Goal: Information Seeking & Learning: Learn about a topic

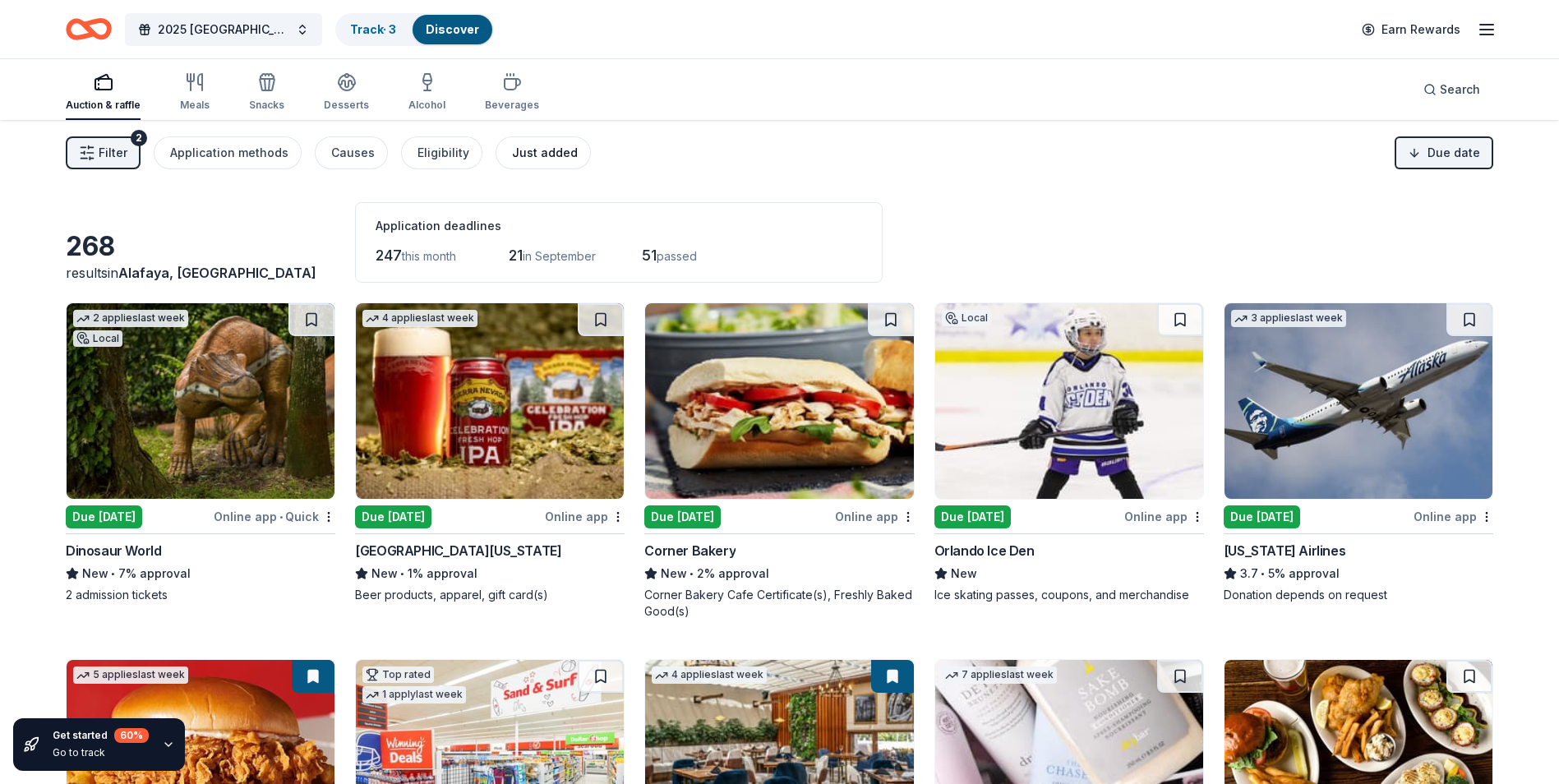
click at [538, 148] on div "Just added" at bounding box center [545, 153] width 66 height 20
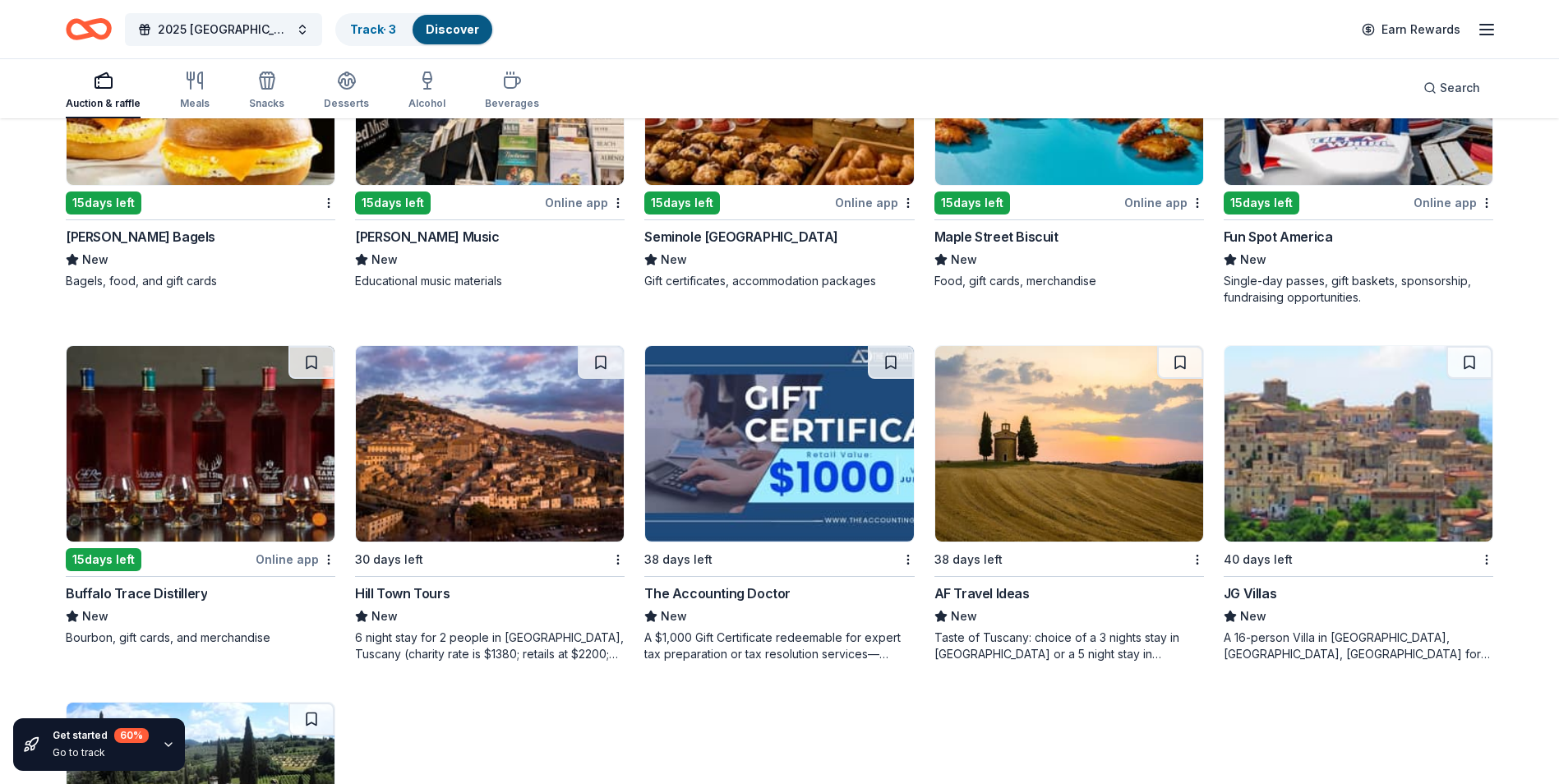
scroll to position [1015, 0]
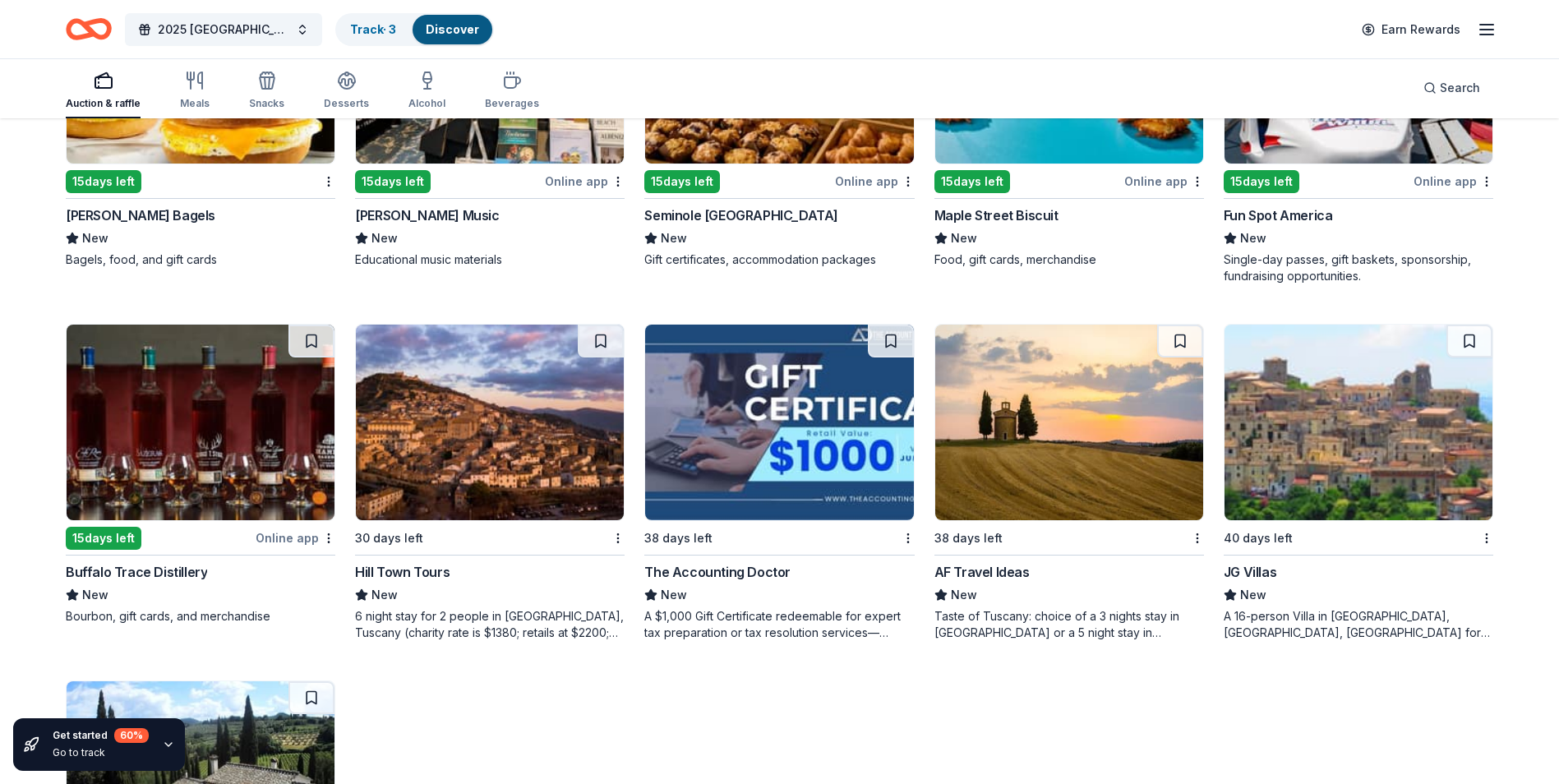
click at [242, 400] on img at bounding box center [200, 422] width 268 height 196
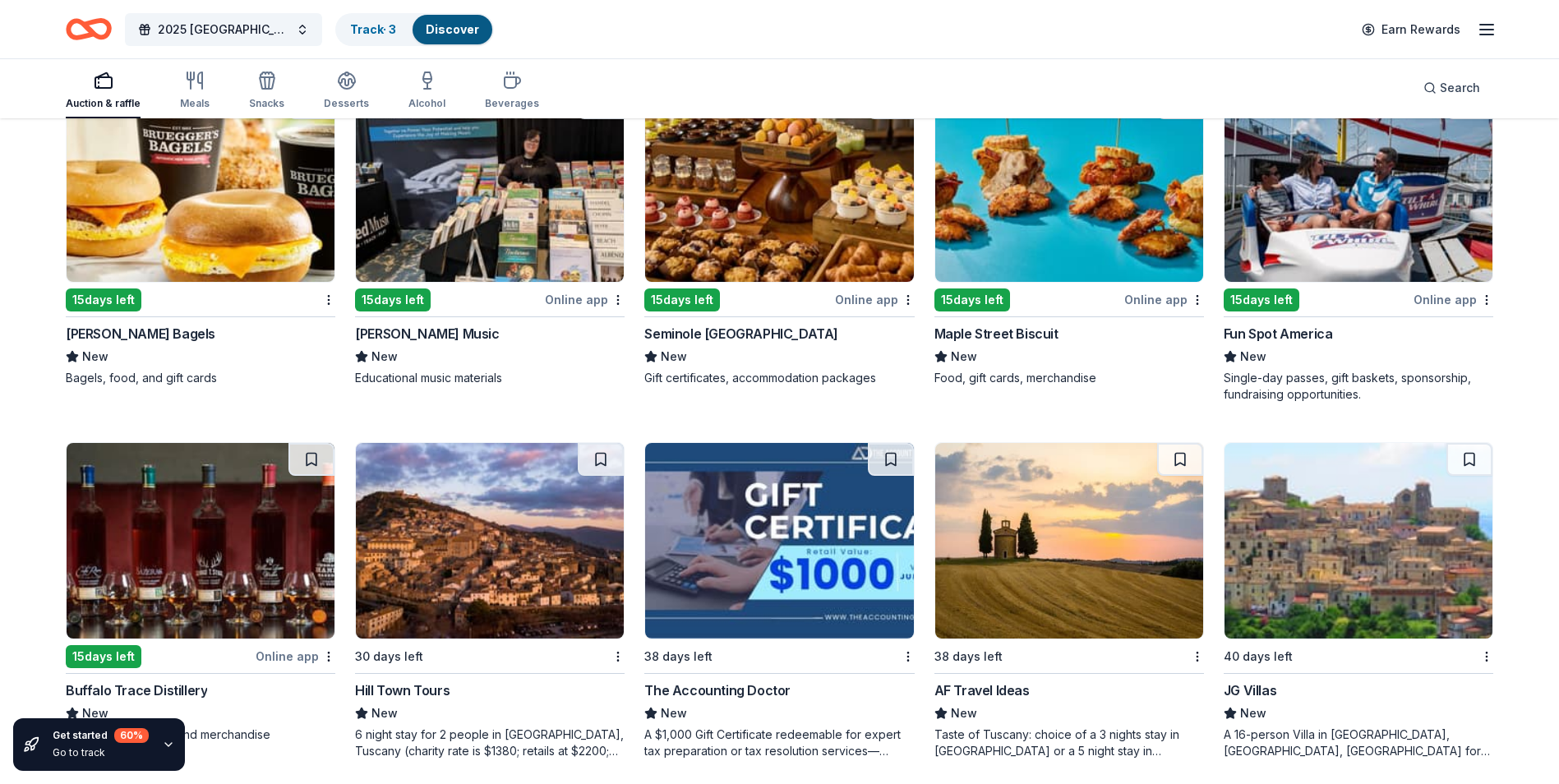
scroll to position [687, 0]
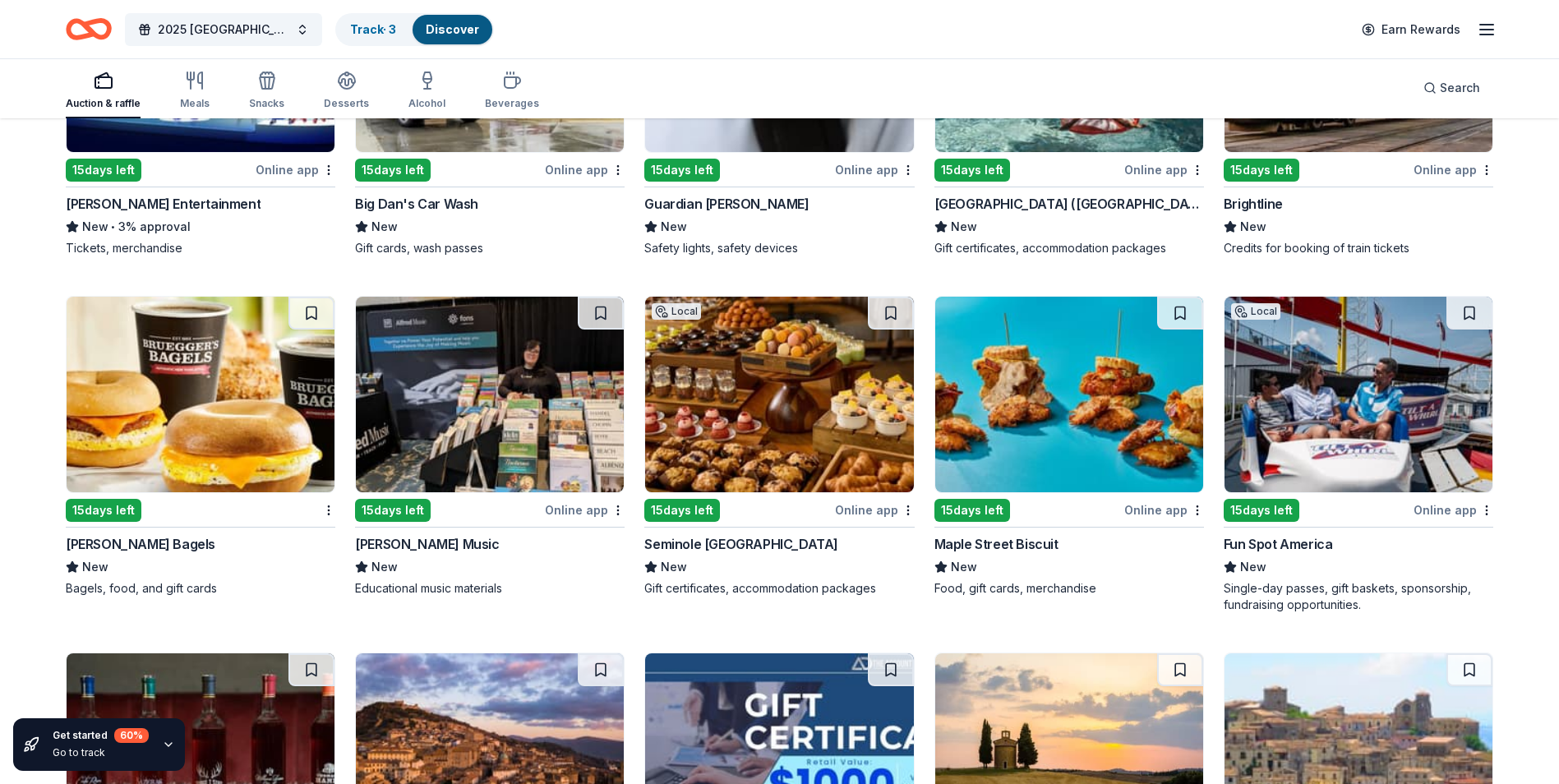
click at [1106, 420] on img at bounding box center [1069, 394] width 268 height 196
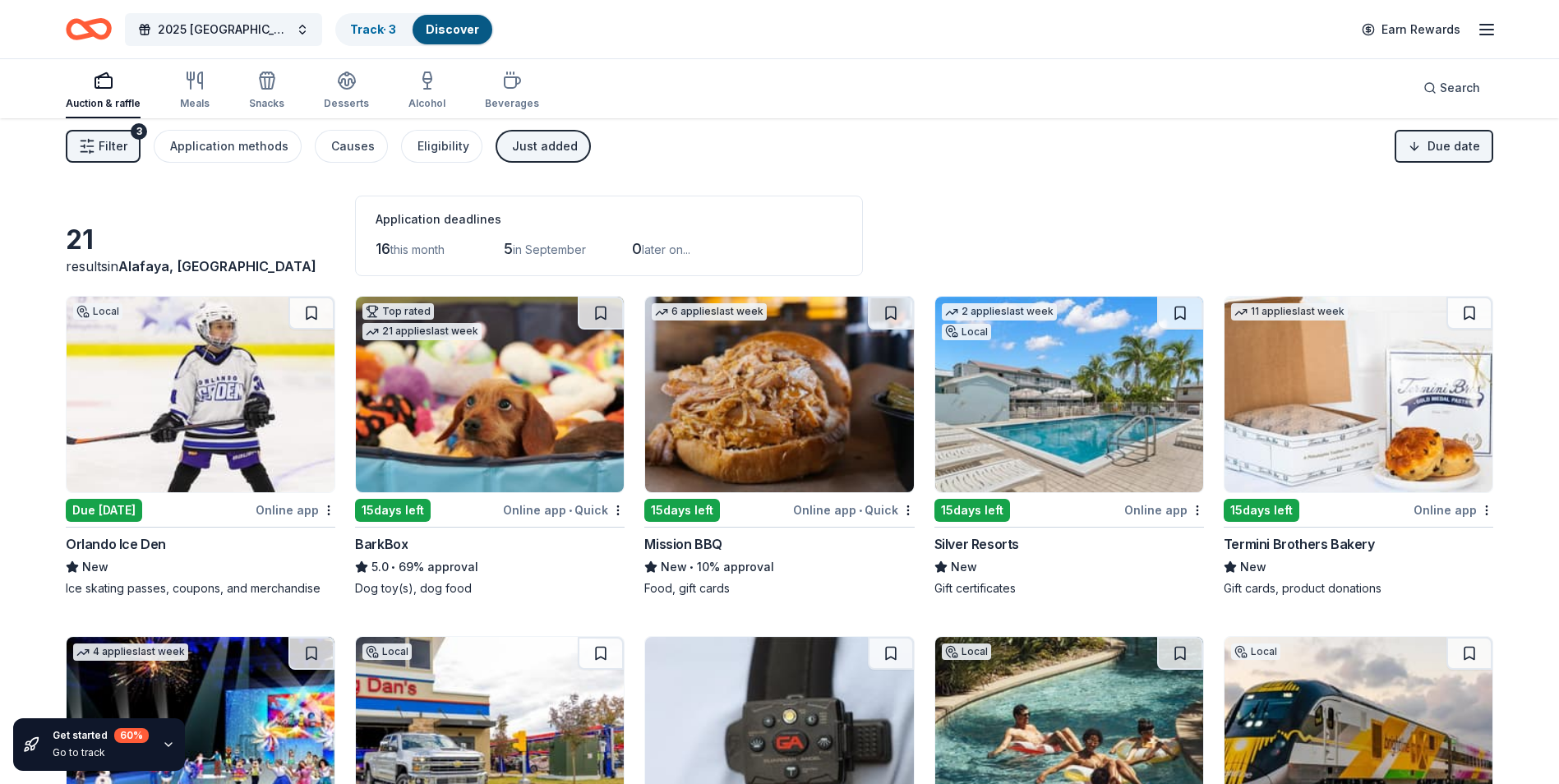
scroll to position [0, 0]
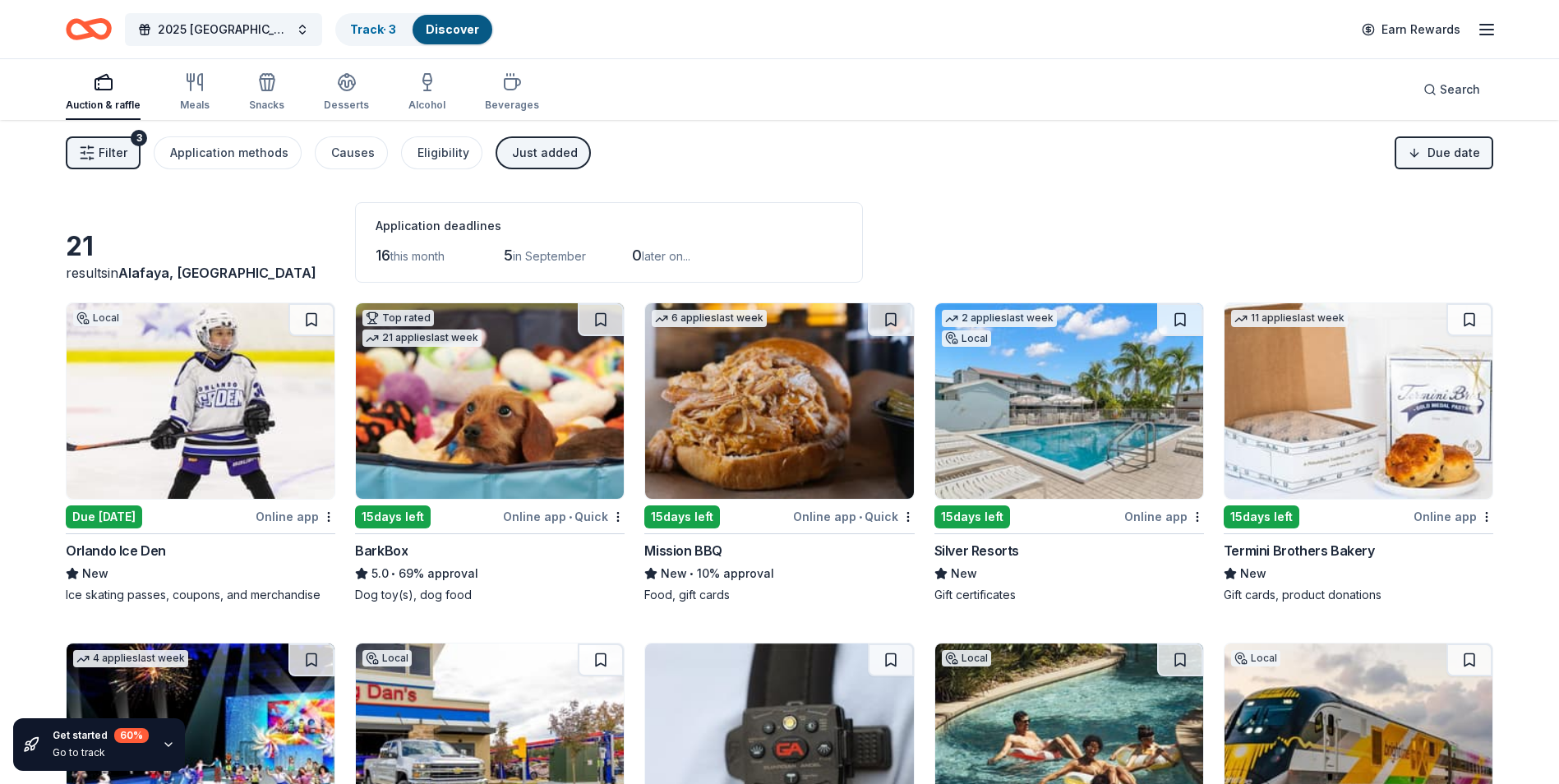
click at [1483, 156] on html "2025 Rapid City, SD 449th Bomb Group WWII Reunion Track · 3 Discover Earn Rewar…" at bounding box center [780, 392] width 1559 height 784
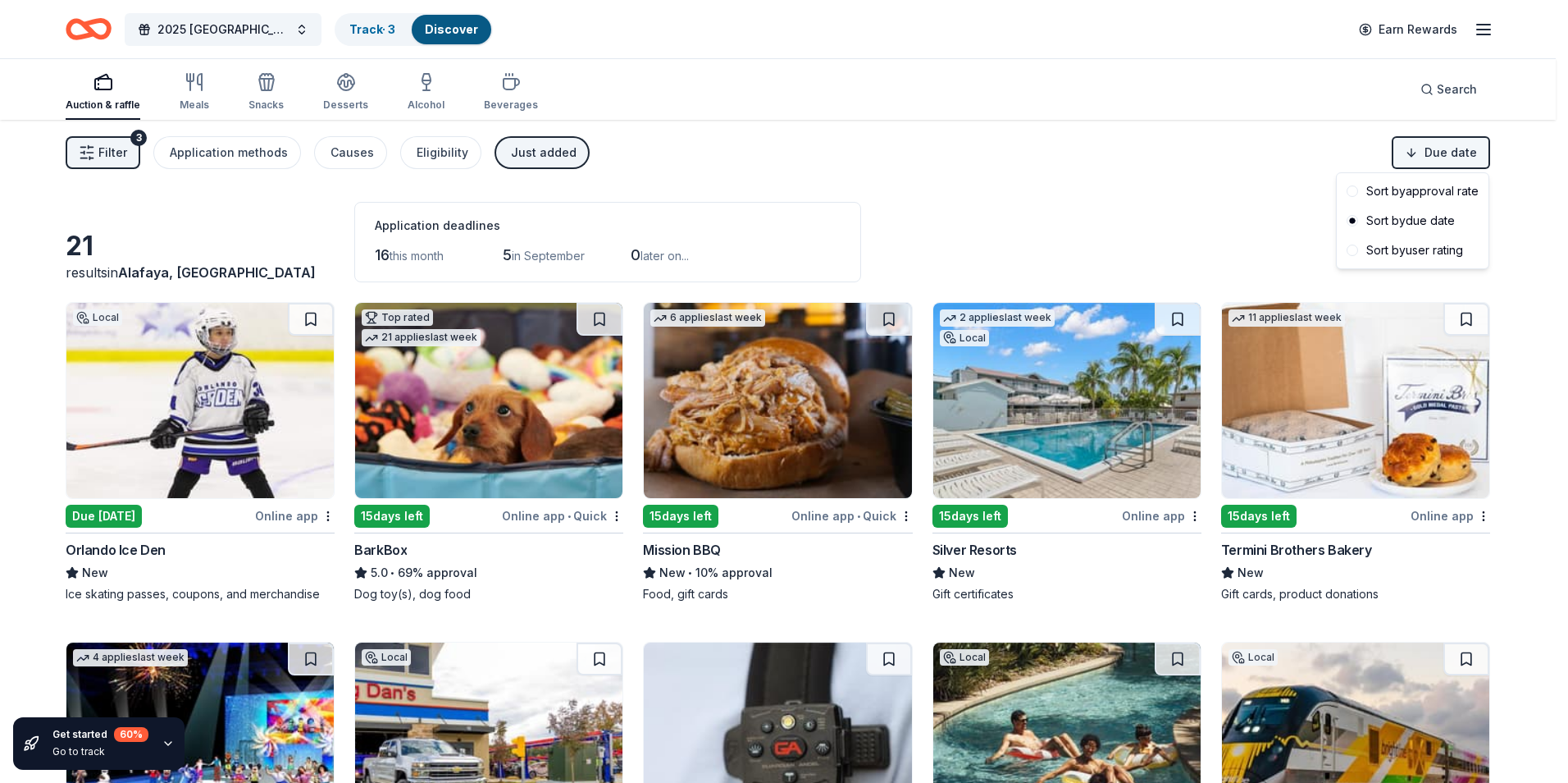
click at [1481, 156] on html "2025 Rapid City, SD 449th Bomb Group WWII Reunion Track · 3 Discover Earn Rewar…" at bounding box center [784, 391] width 1568 height 783
click at [1154, 154] on html "2025 Rapid City, SD 449th Bomb Group WWII Reunion Track · 3 Discover Earn Rewar…" at bounding box center [784, 391] width 1568 height 783
click at [1154, 154] on div "Filter 3 Application methods Causes Eligibility Just added Due date" at bounding box center [772, 153] width 1543 height 65
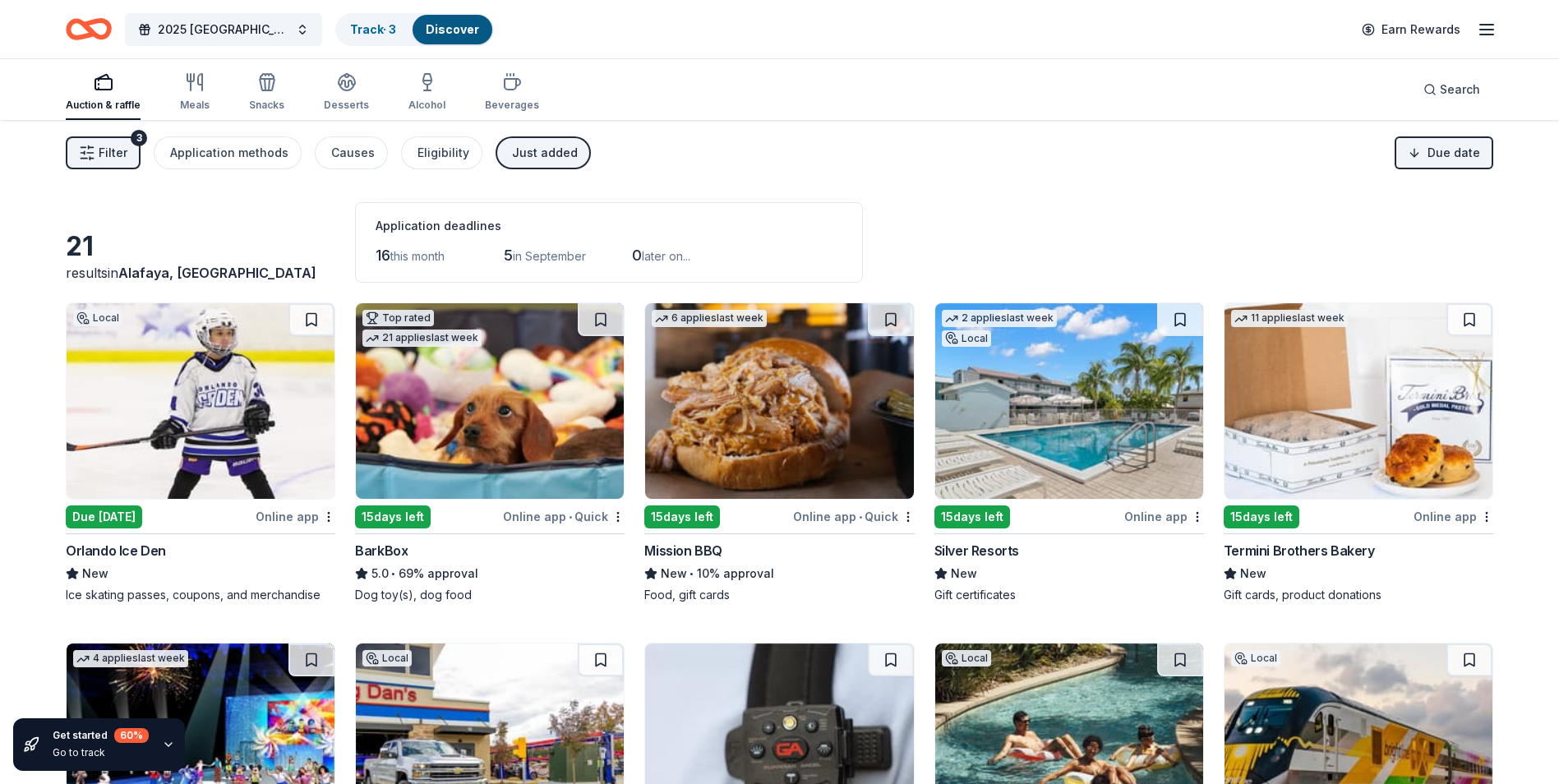
click at [1485, 33] on icon "button" at bounding box center [1486, 30] width 20 height 20
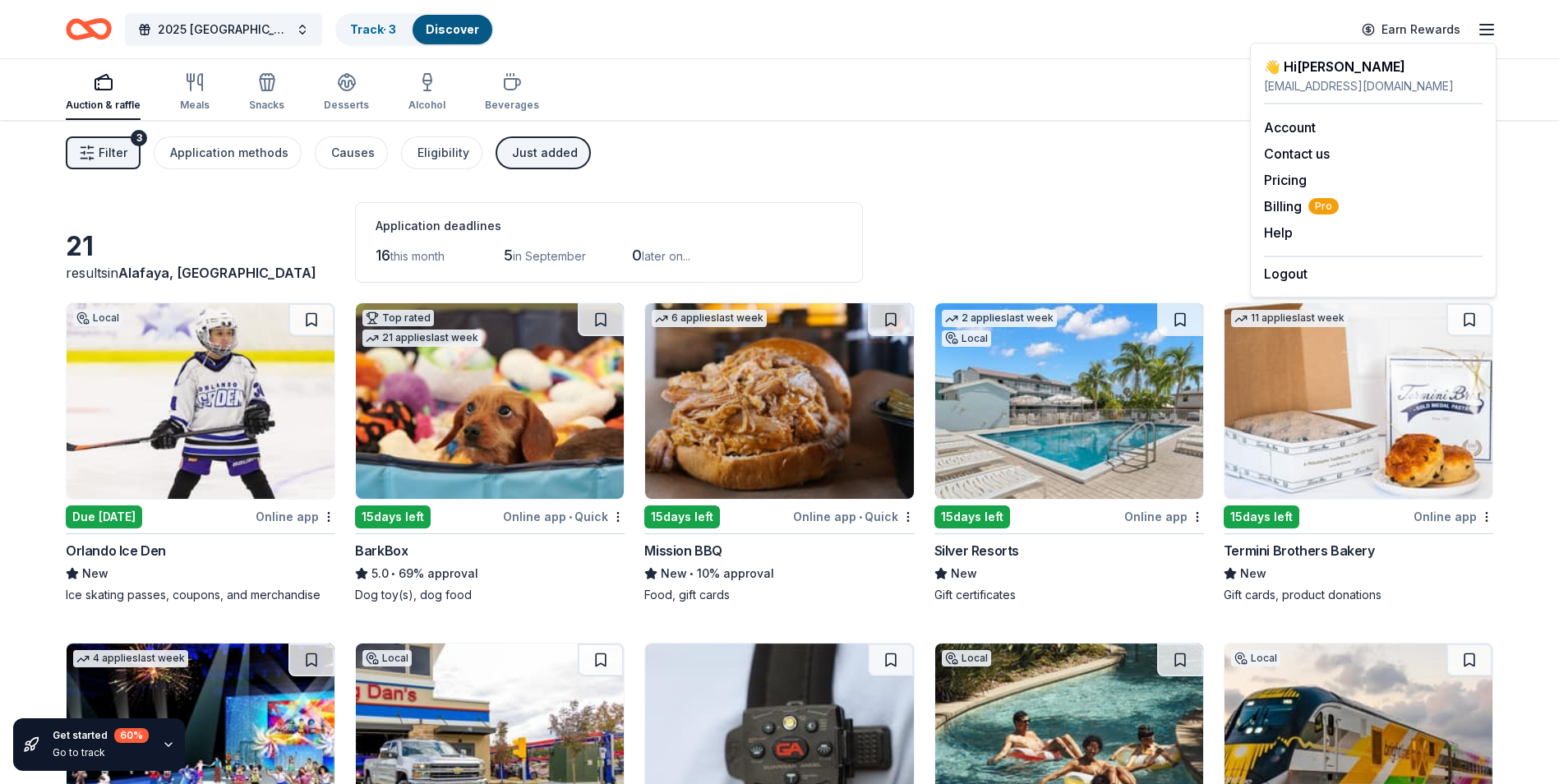
click at [1037, 181] on div "Filter 3 Application methods Causes Eligibility Just added Due date" at bounding box center [780, 153] width 1559 height 66
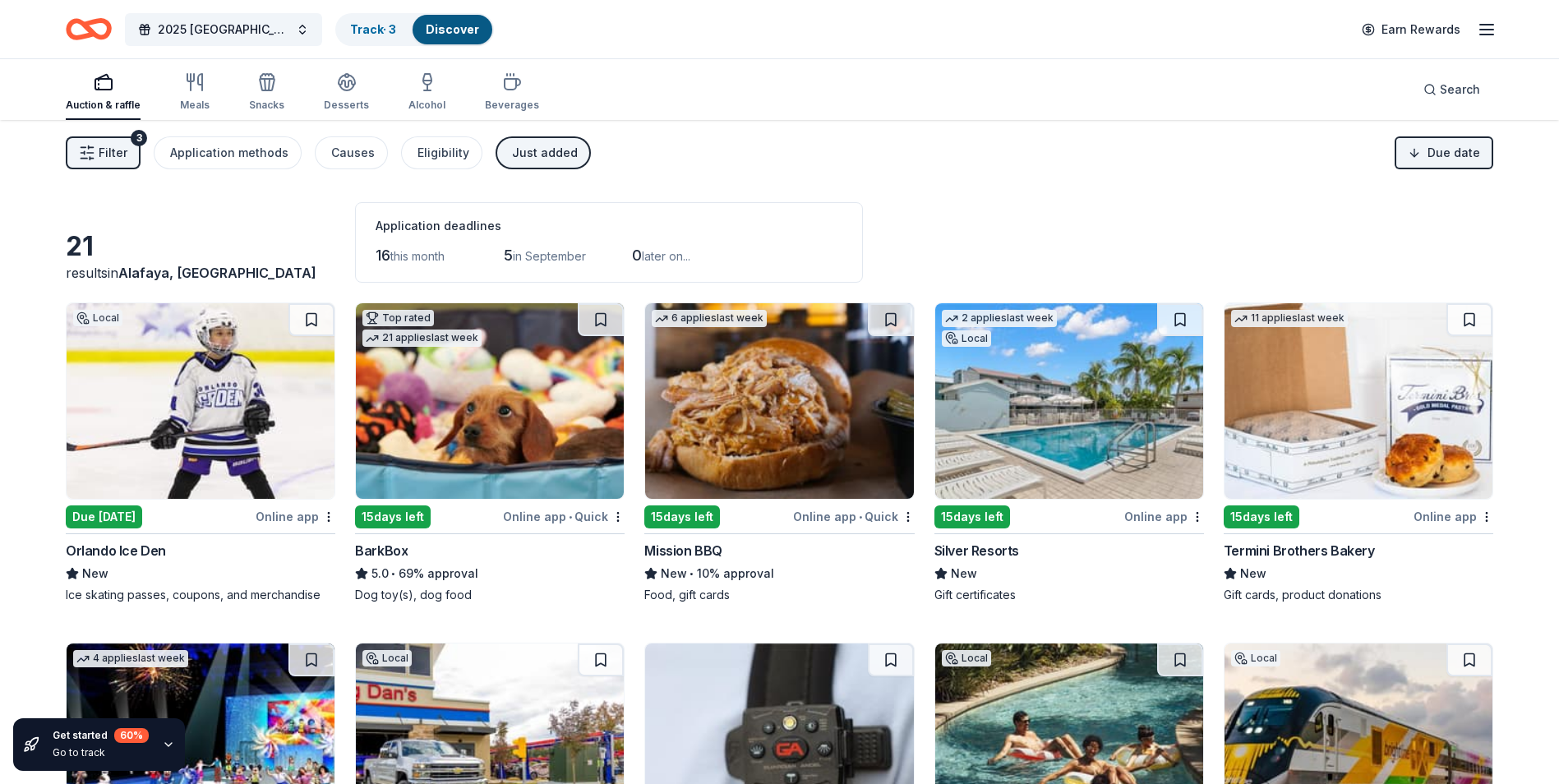
click at [1037, 181] on div "Filter 3 Application methods Causes Eligibility Just added Due date" at bounding box center [780, 153] width 1559 height 66
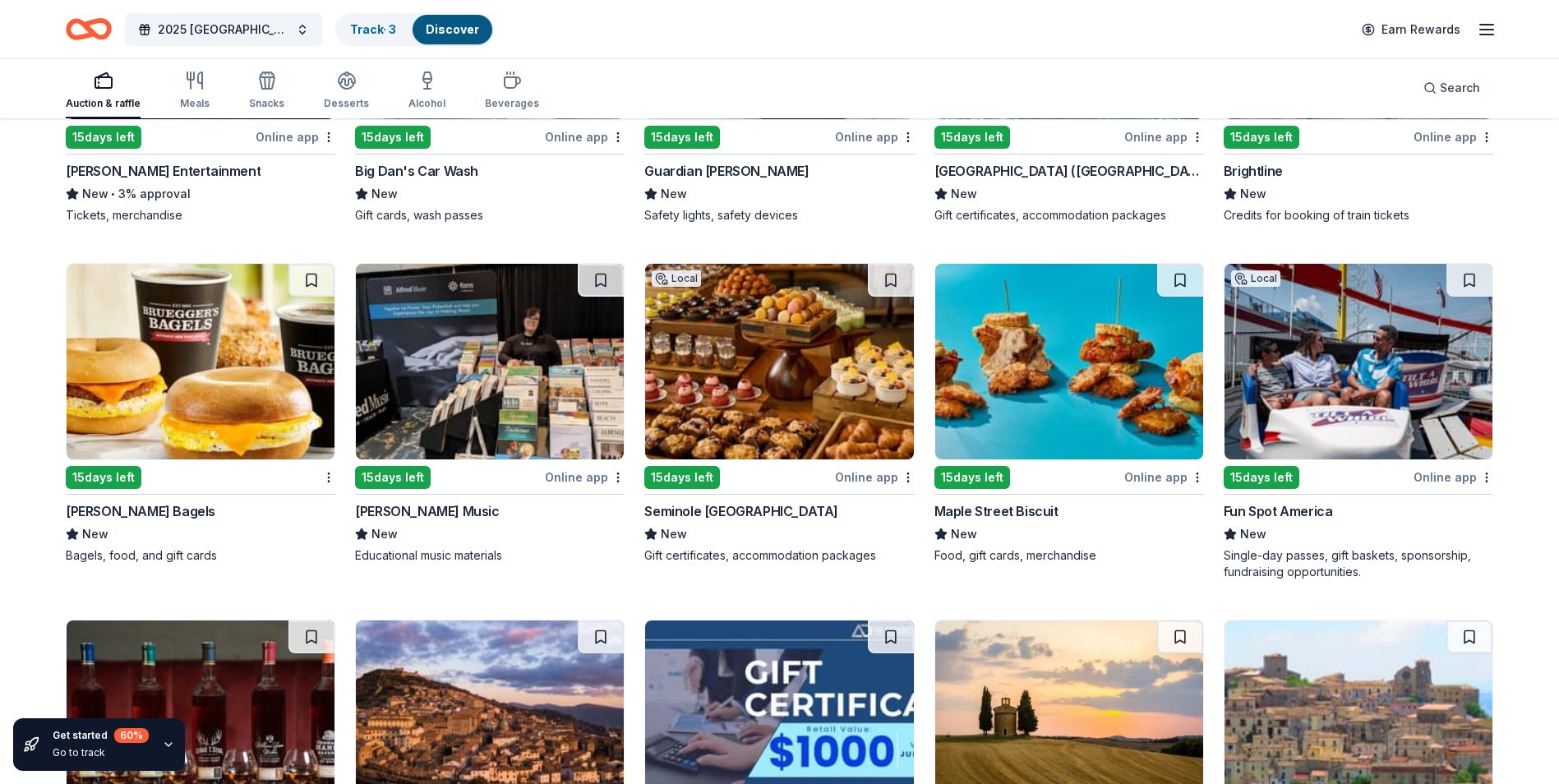
scroll to position [821, 0]
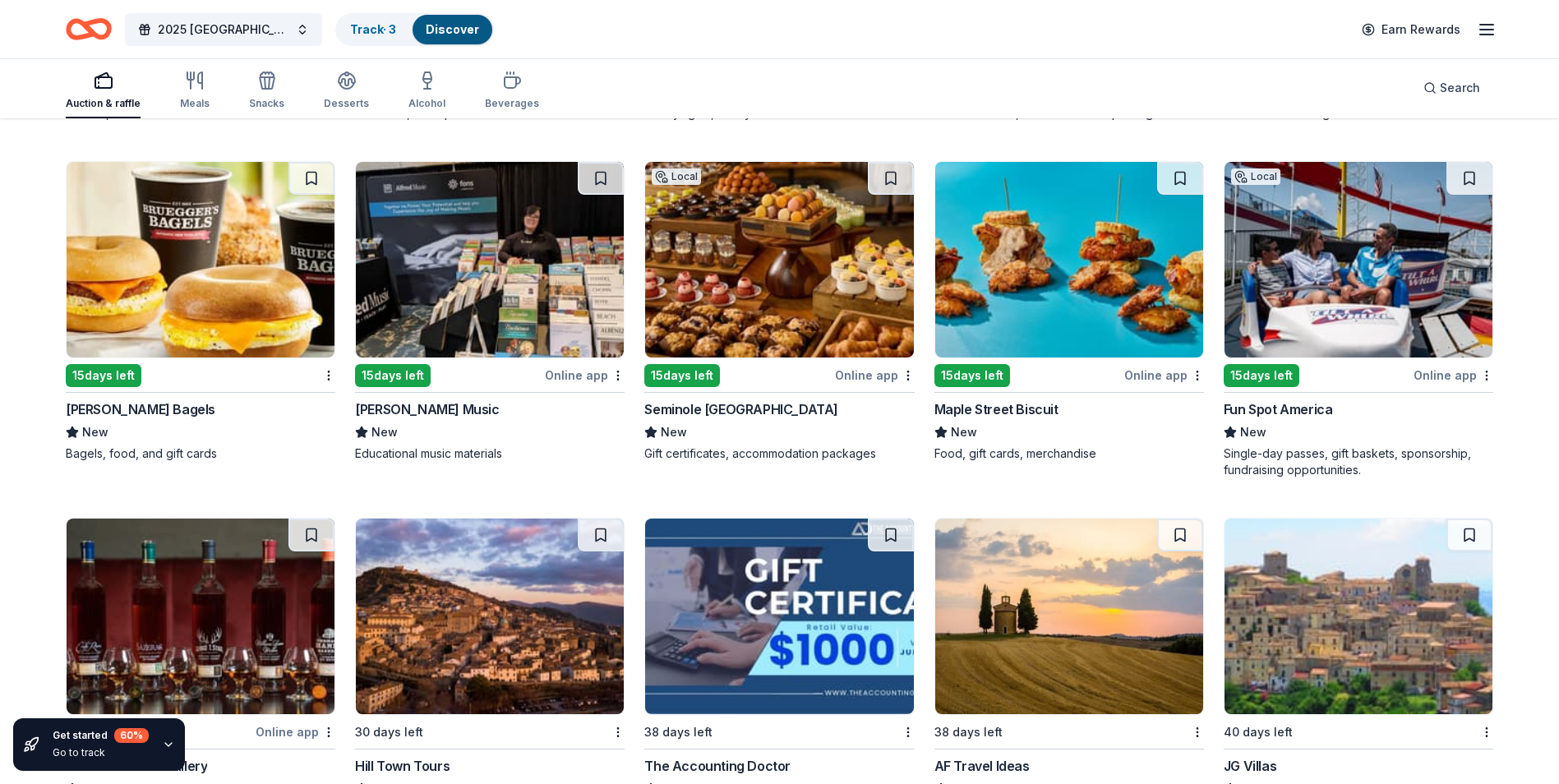
click at [501, 266] on img at bounding box center [490, 260] width 268 height 196
click at [767, 299] on img at bounding box center [779, 260] width 268 height 196
drag, startPoint x: 767, startPoint y: 299, endPoint x: 1486, endPoint y: 86, distance: 749.9
click at [1486, 86] on button "Search" at bounding box center [1451, 87] width 83 height 33
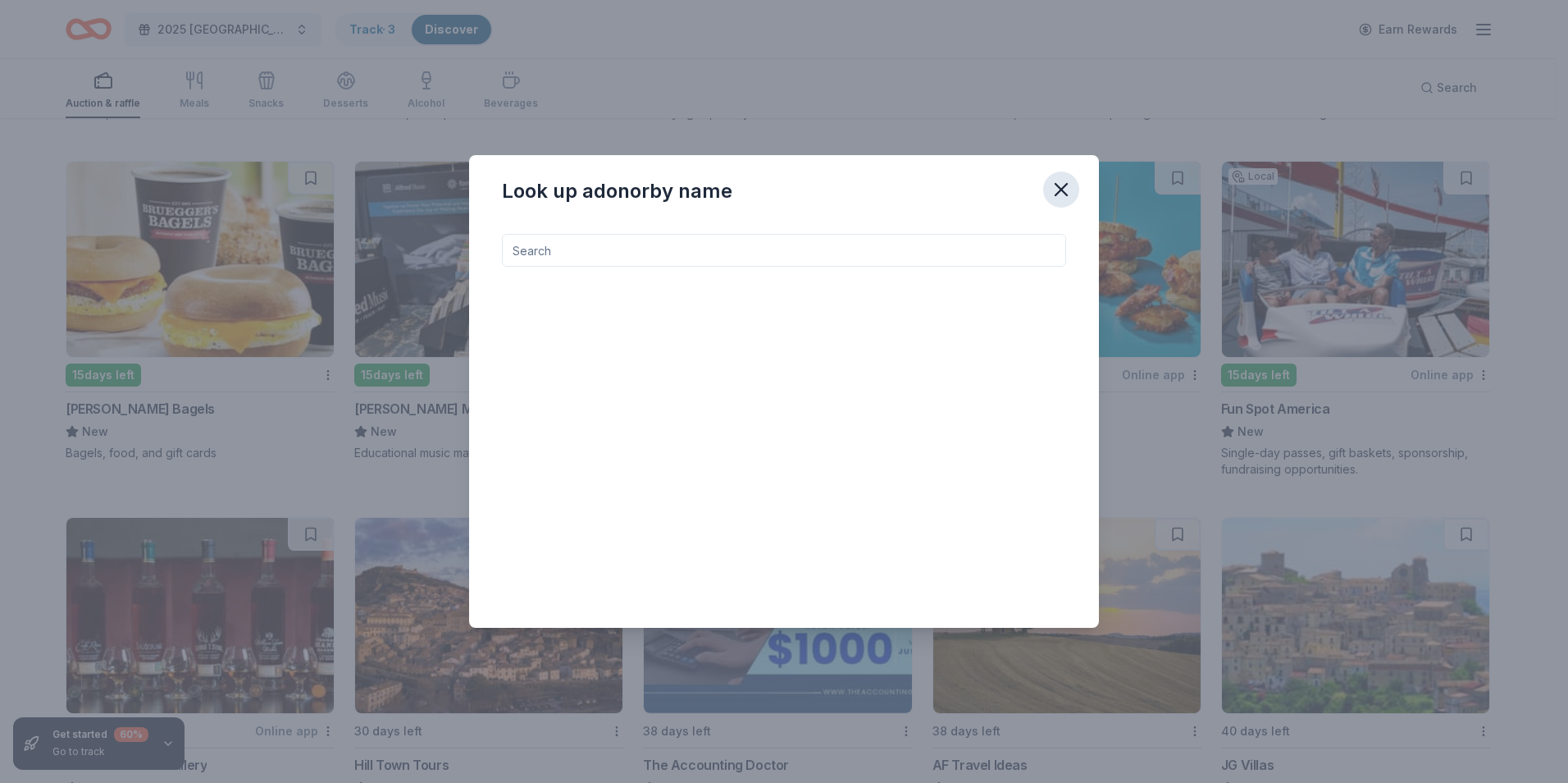
click at [1061, 187] on icon "button" at bounding box center [1061, 189] width 23 height 23
drag, startPoint x: 1061, startPoint y: 187, endPoint x: 1114, endPoint y: 182, distance: 53.2
click at [1061, 187] on icon "button" at bounding box center [1061, 189] width 23 height 23
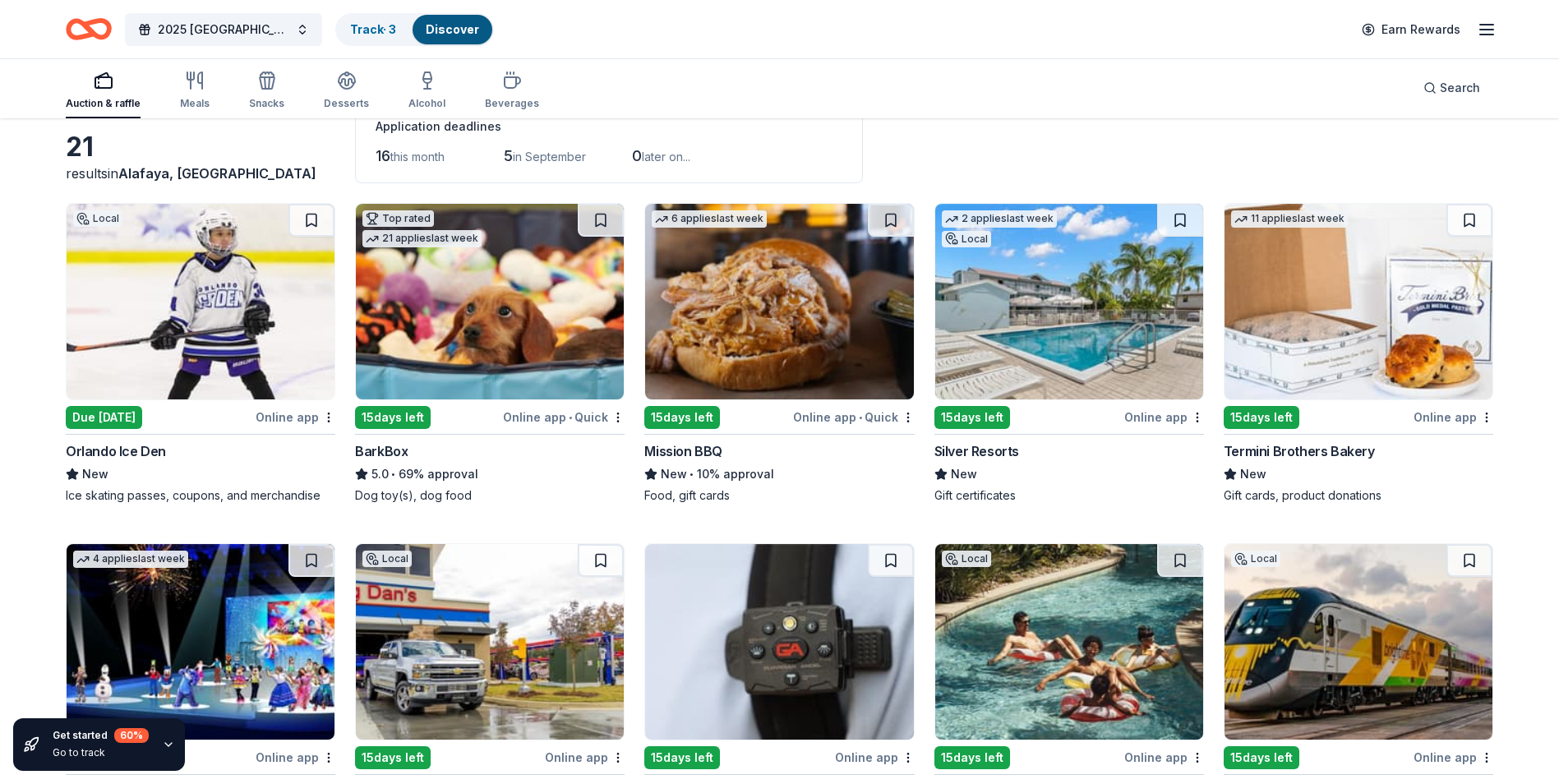
scroll to position [0, 0]
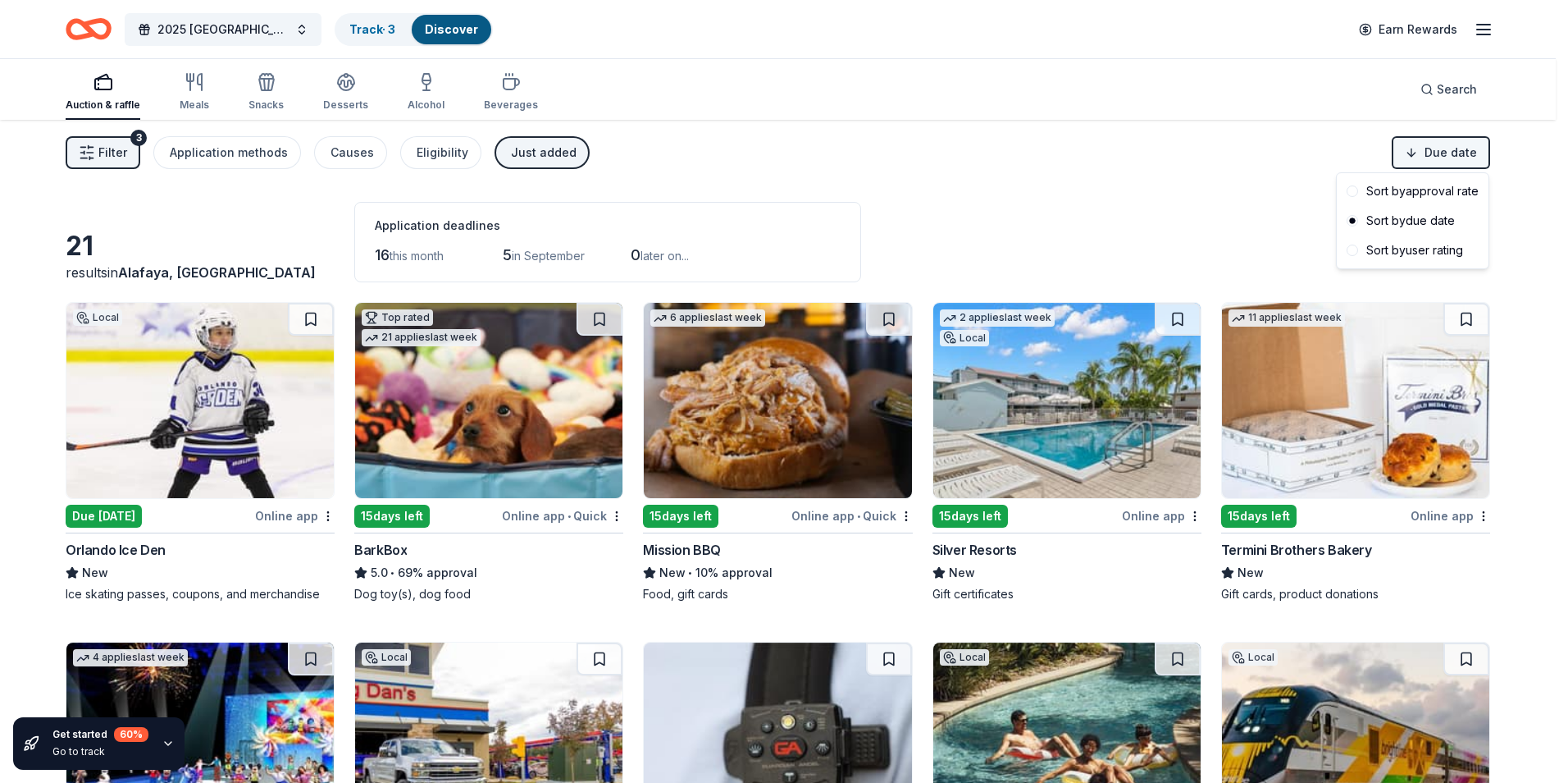
click at [1440, 158] on html "2025 Rapid City, SD 449th Bomb Group WWII Reunion Track · 3 Discover Earn Rewar…" at bounding box center [784, 391] width 1568 height 783
click at [1440, 158] on html "2025 Rapid City, SD 449th Bomb Group WWII Reunion Track · 3 Discover Earn Rewar…" at bounding box center [778, 391] width 1556 height 783
click at [1251, 156] on html "2025 Rapid City, SD 449th Bomb Group WWII Reunion Track · 3 Discover Earn Rewar…" at bounding box center [784, 391] width 1568 height 783
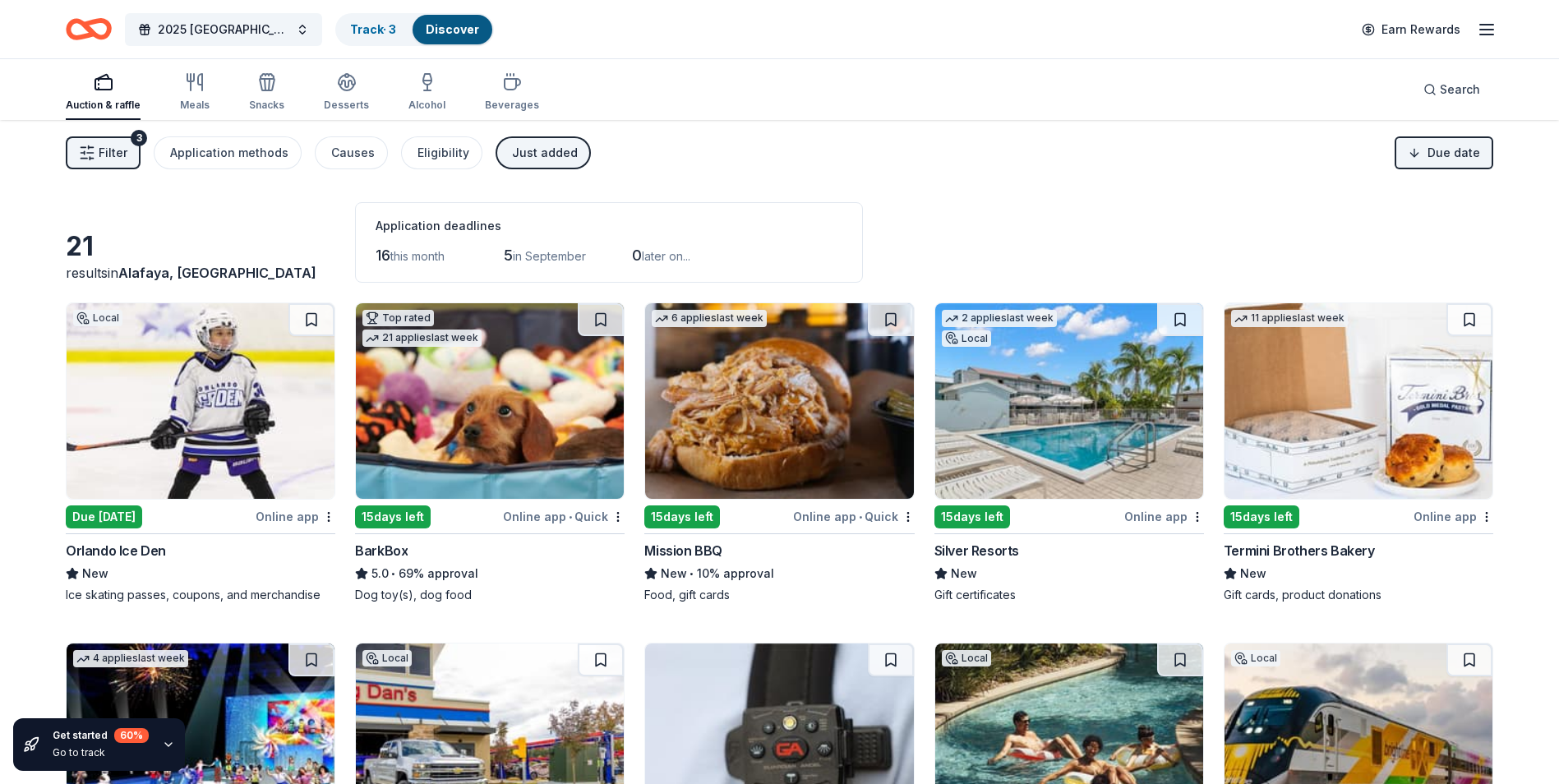
drag, startPoint x: 507, startPoint y: 147, endPoint x: 559, endPoint y: 175, distance: 59.1
click at [522, 158] on div "Just added" at bounding box center [545, 153] width 66 height 20
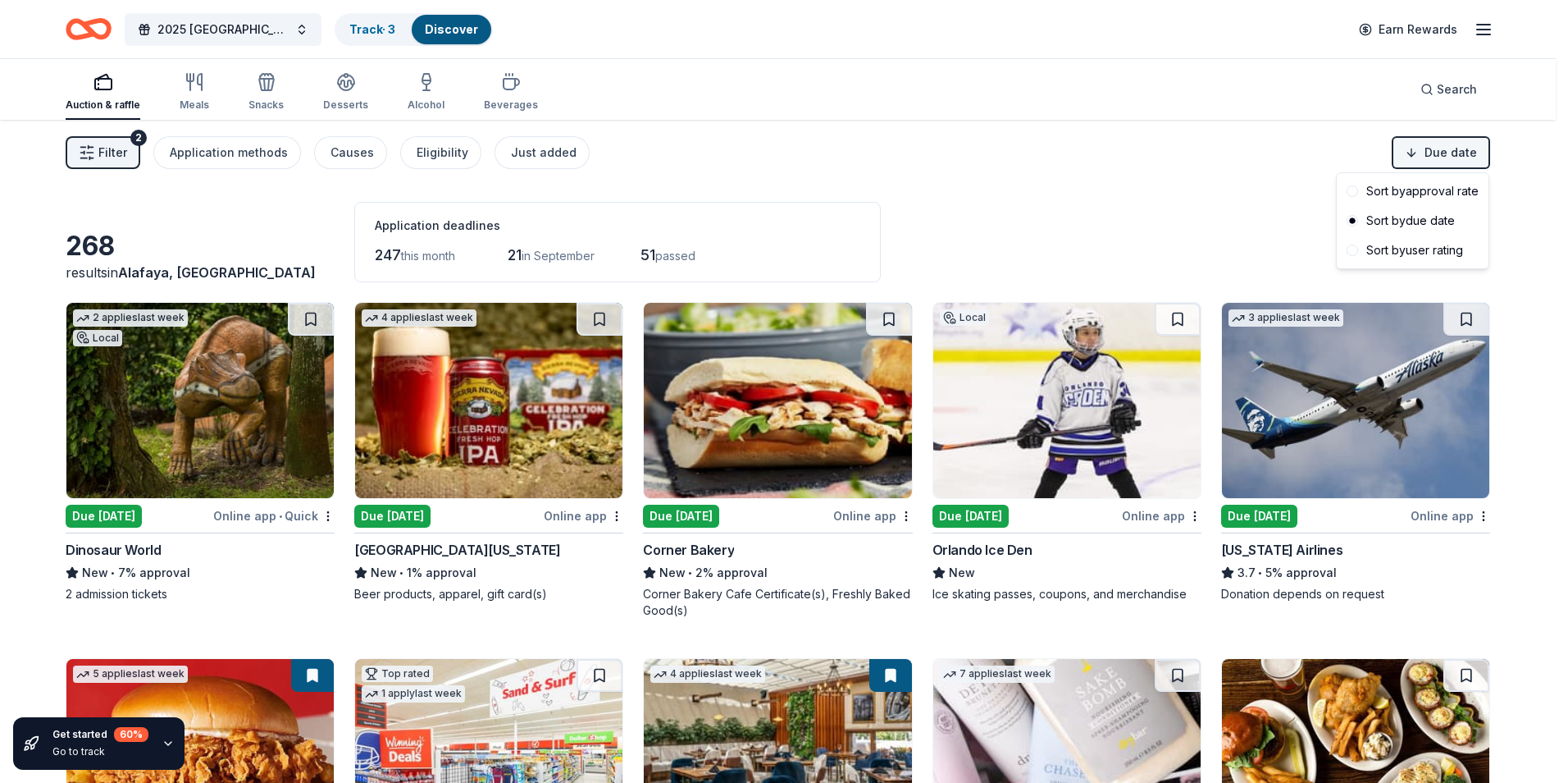
click at [1443, 147] on html "2025 Rapid City, SD 449th Bomb Group WWII Reunion Track · 3 Discover Earn Rewar…" at bounding box center [784, 391] width 1568 height 783
click at [1440, 184] on div "Sort by approval rate" at bounding box center [1413, 191] width 145 height 29
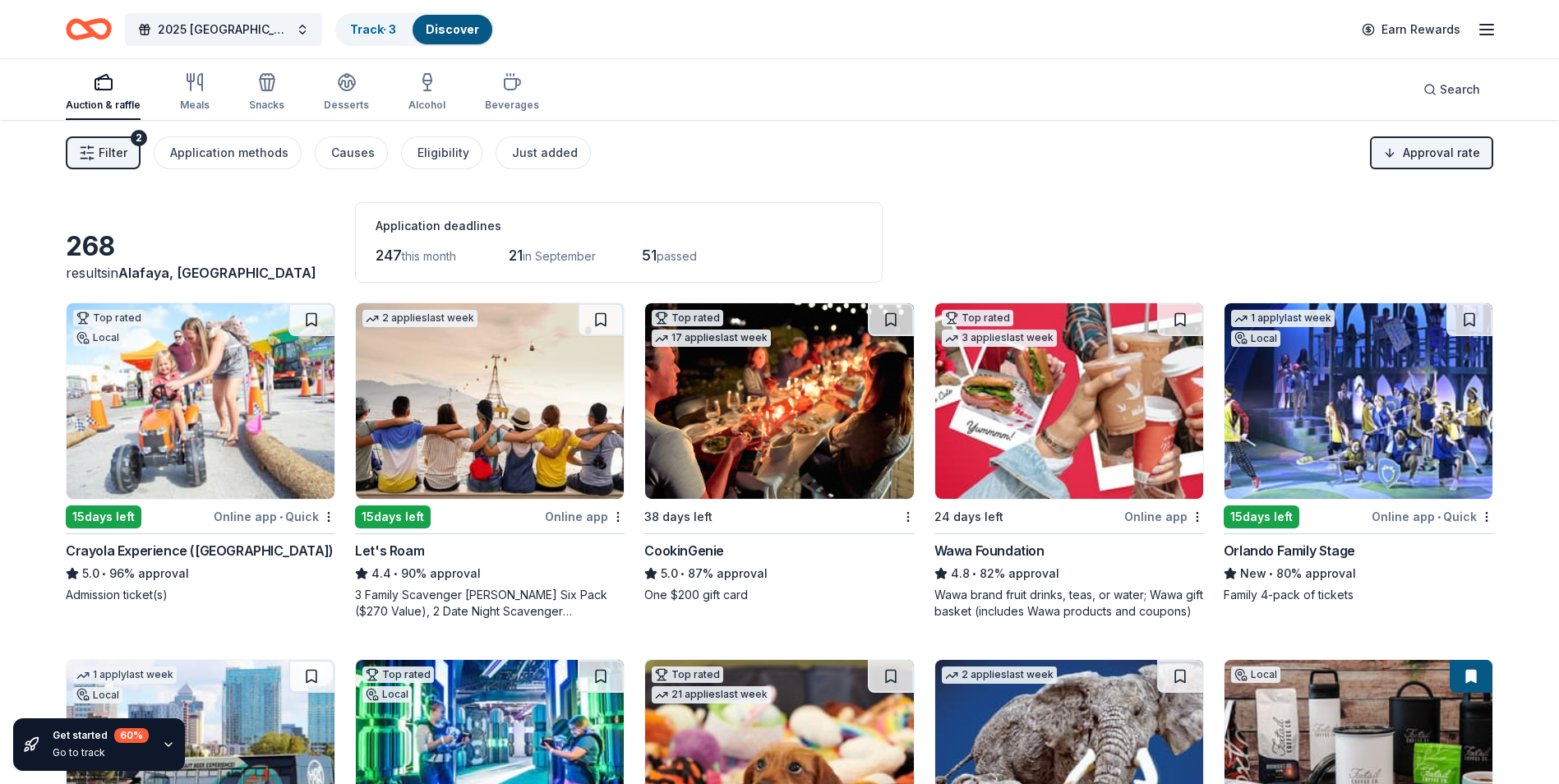
click at [541, 383] on img at bounding box center [490, 401] width 268 height 196
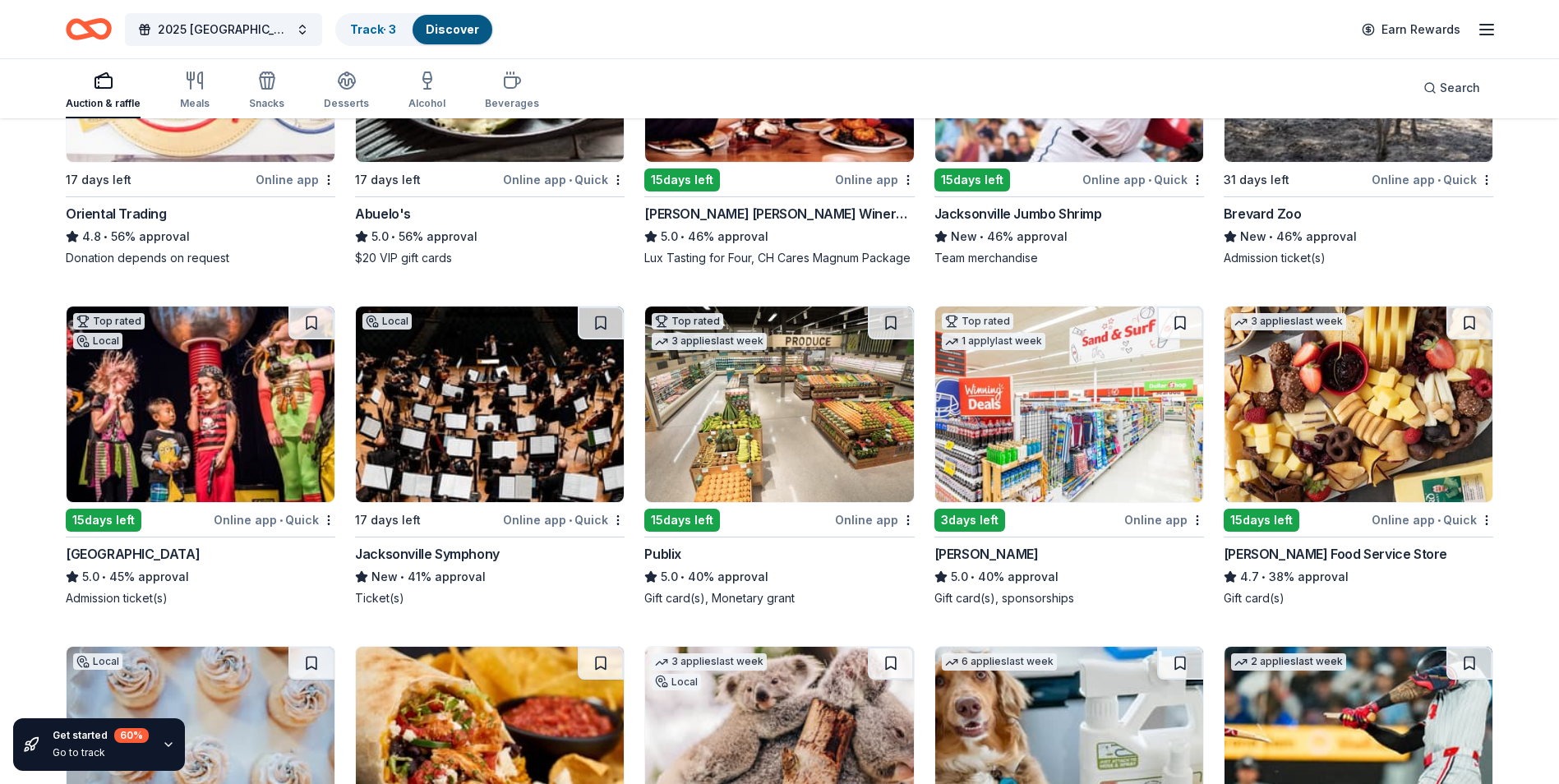
scroll to position [1232, 0]
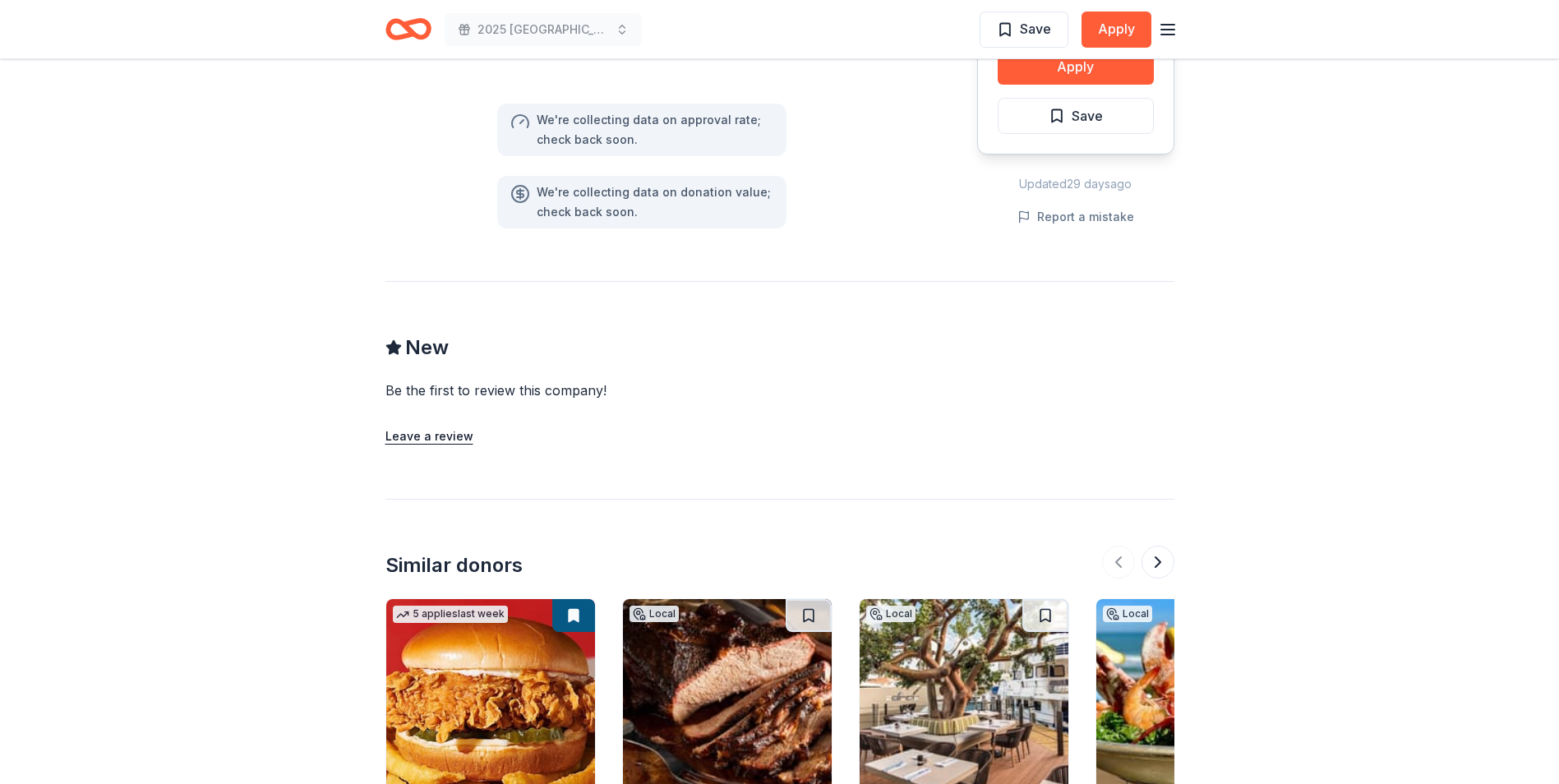
scroll to position [1150, 0]
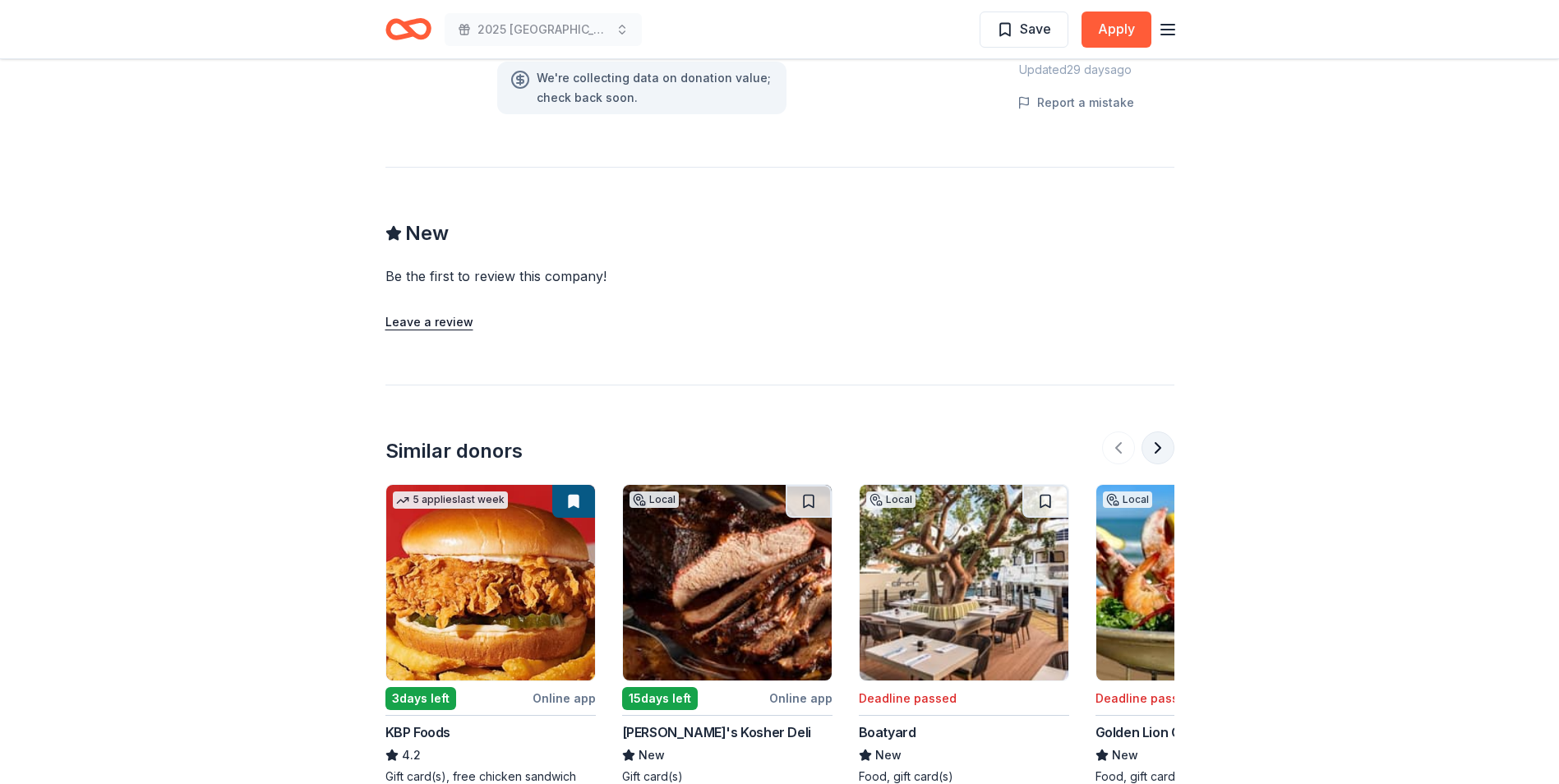
click at [1158, 453] on button at bounding box center [1157, 448] width 33 height 33
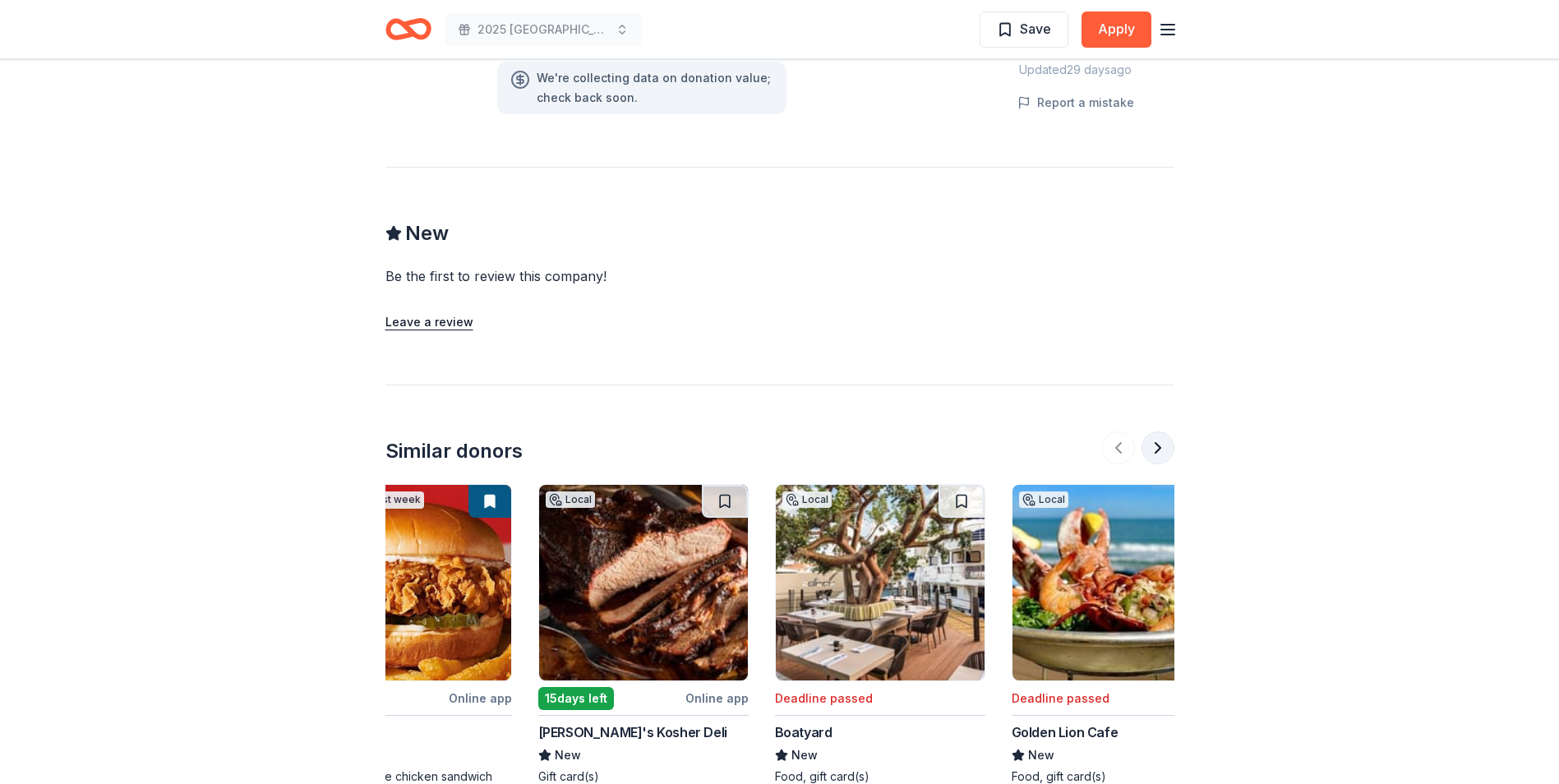
click at [1158, 453] on button at bounding box center [1157, 448] width 33 height 33
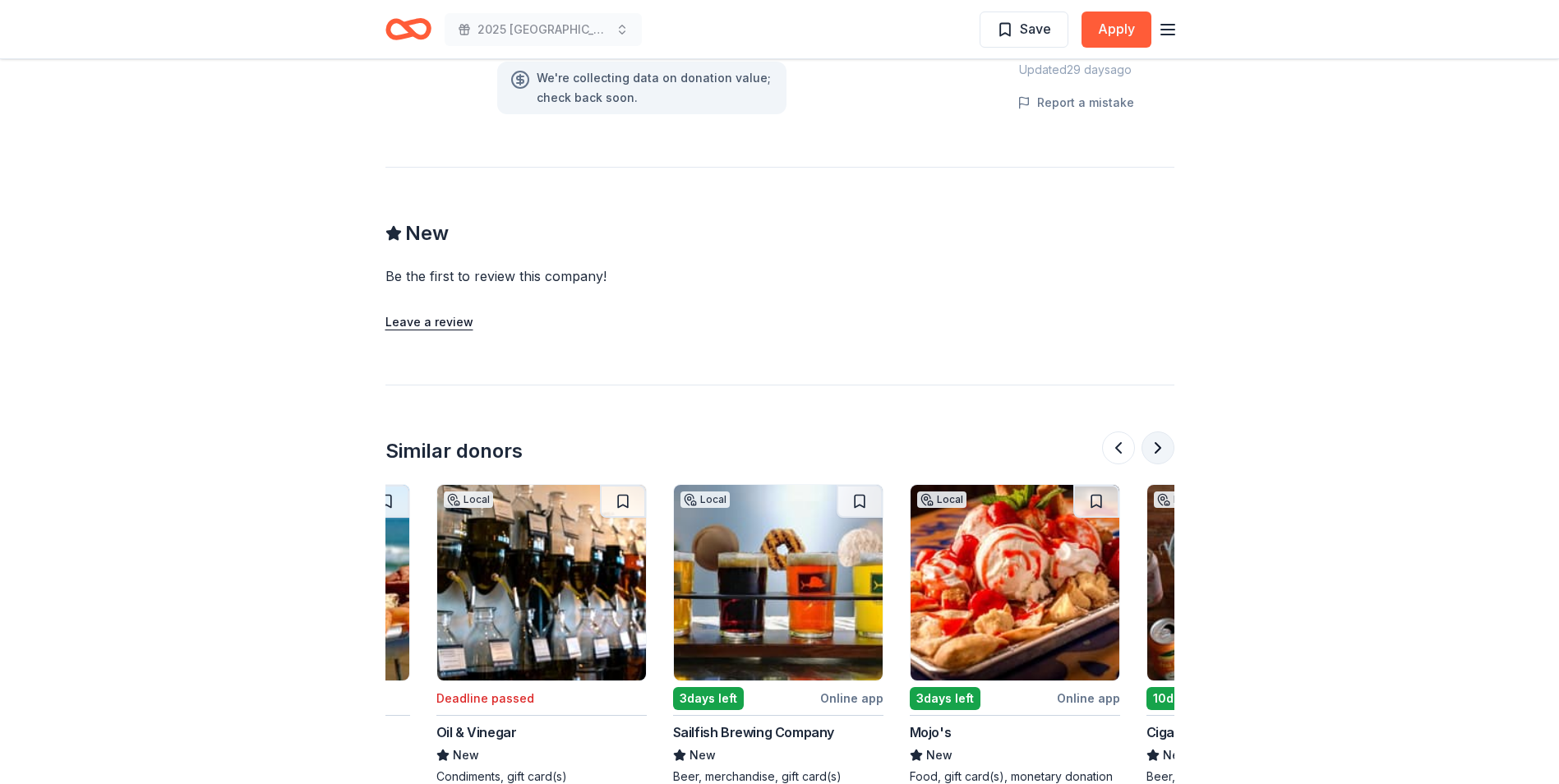
scroll to position [0, 946]
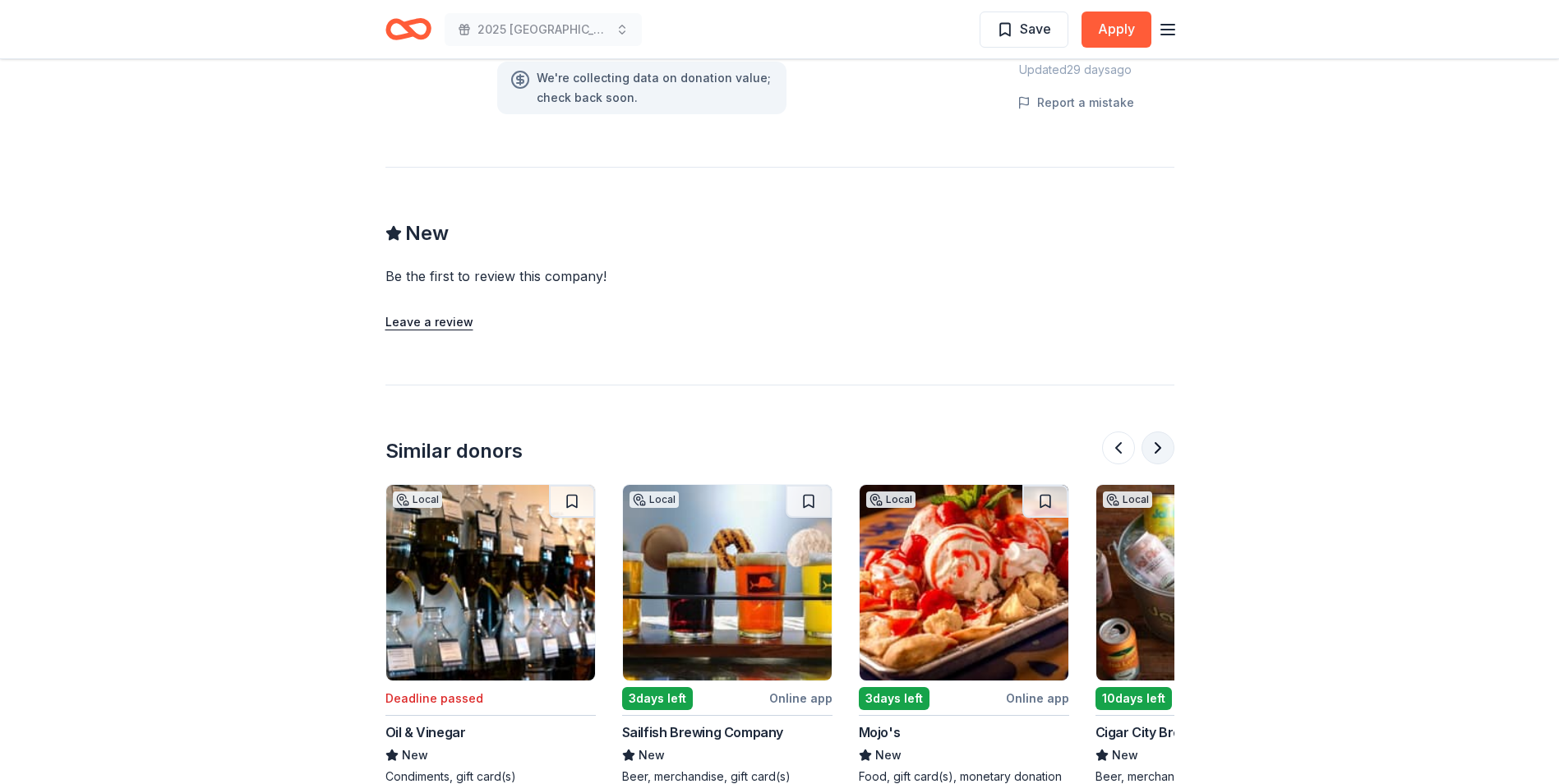
click at [1158, 453] on button at bounding box center [1157, 448] width 33 height 33
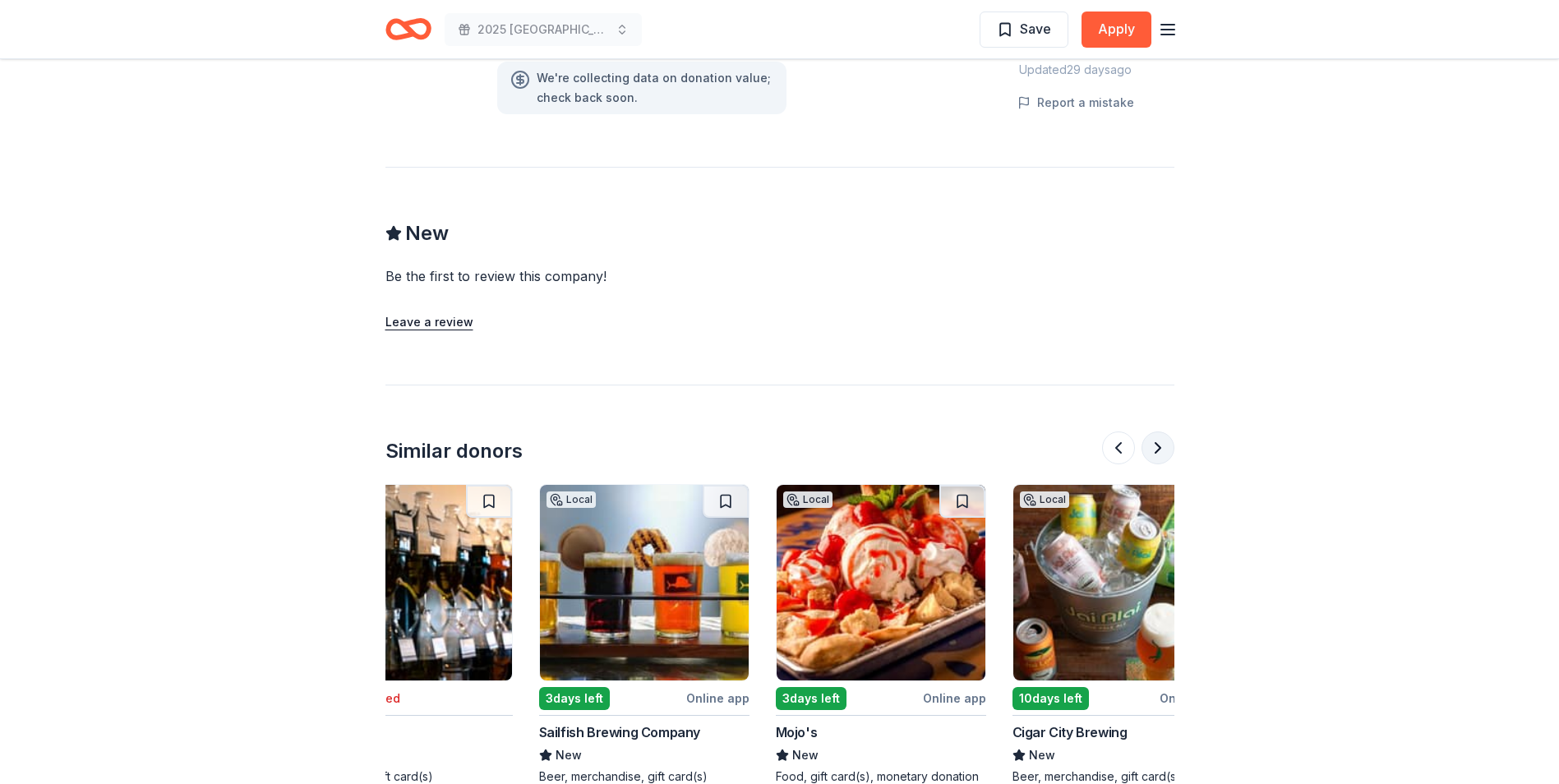
click at [1158, 453] on button at bounding box center [1157, 448] width 33 height 33
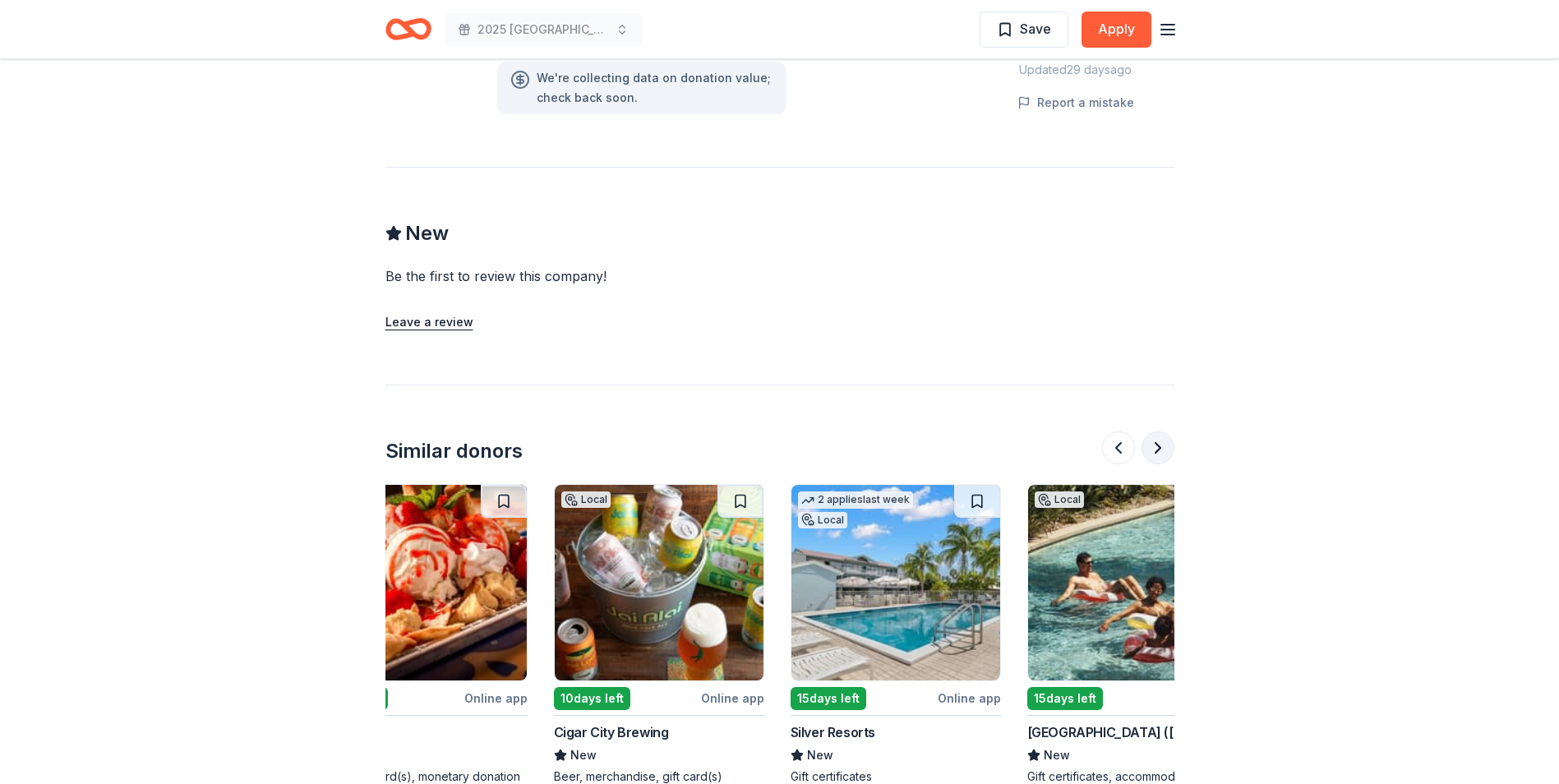
scroll to position [0, 1551]
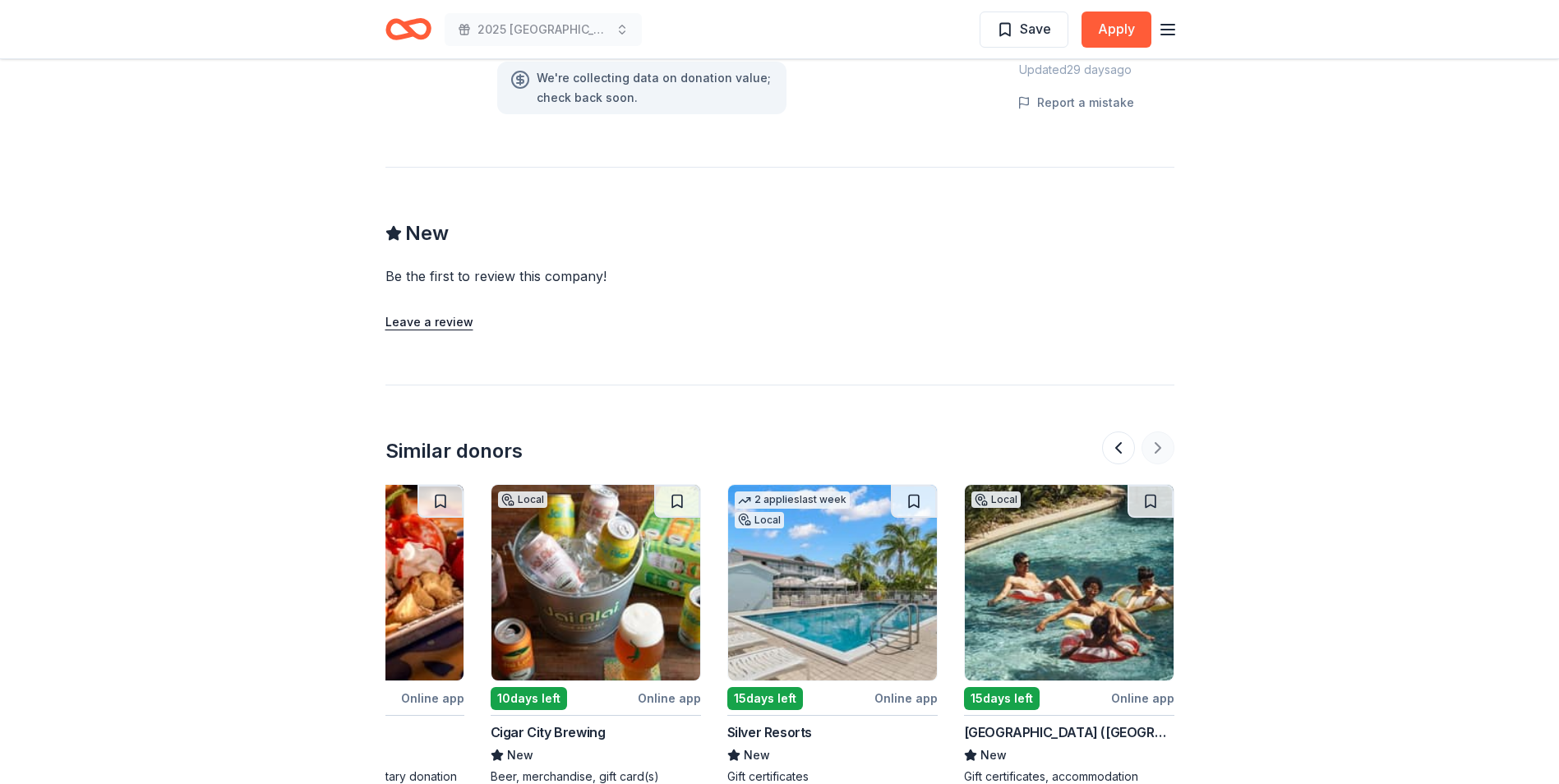
click at [1158, 453] on div at bounding box center [1137, 448] width 72 height 33
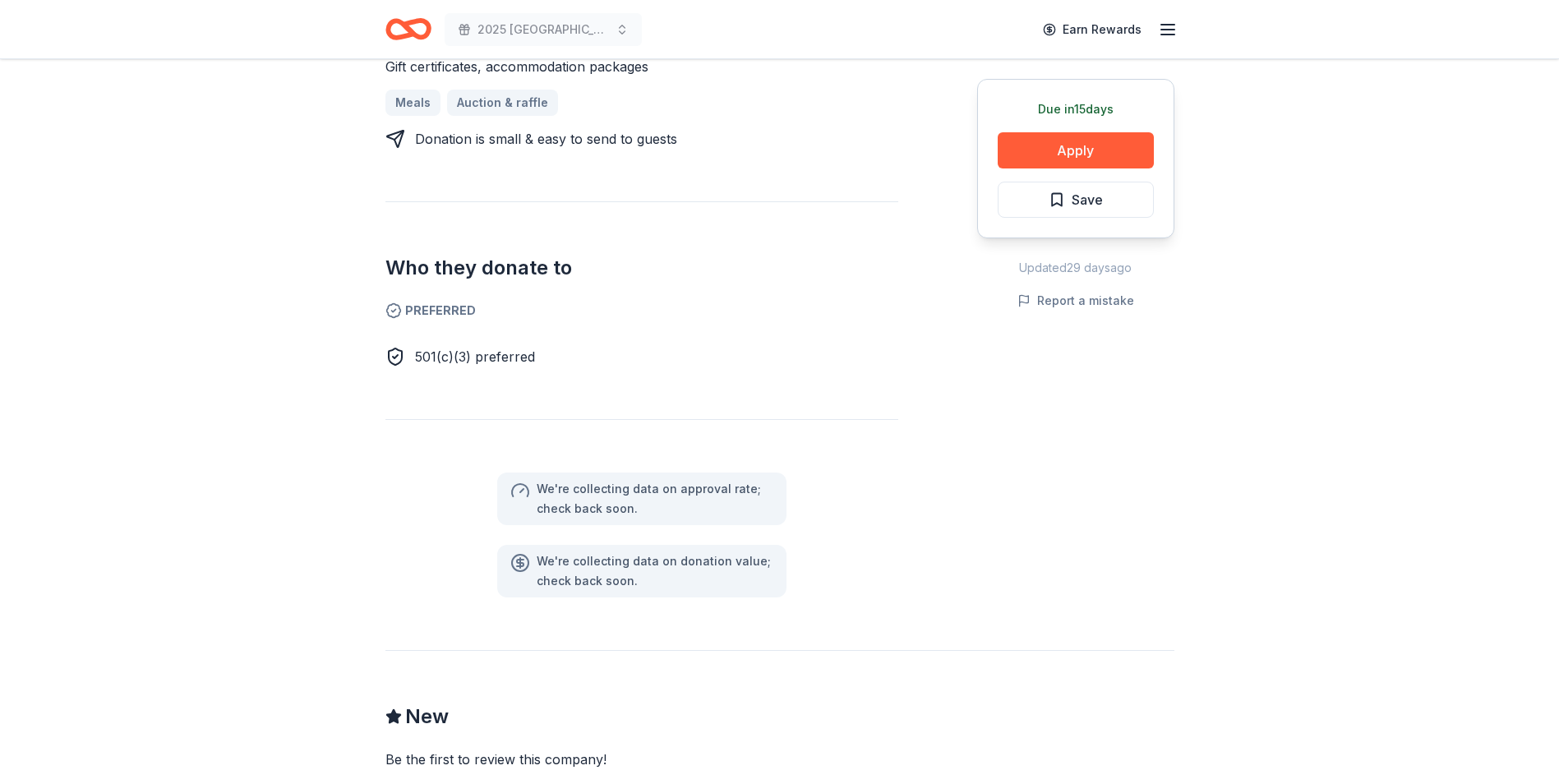
scroll to position [575, 0]
